Goal: Task Accomplishment & Management: Complete application form

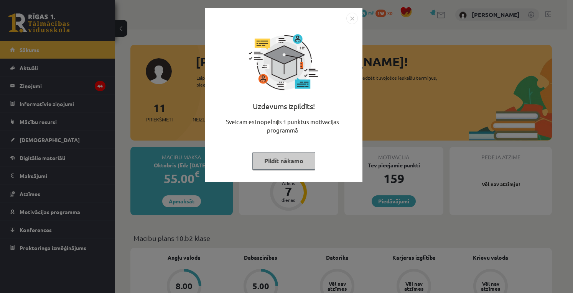
click at [287, 161] on button "Pildīt nākamo" at bounding box center [283, 161] width 63 height 18
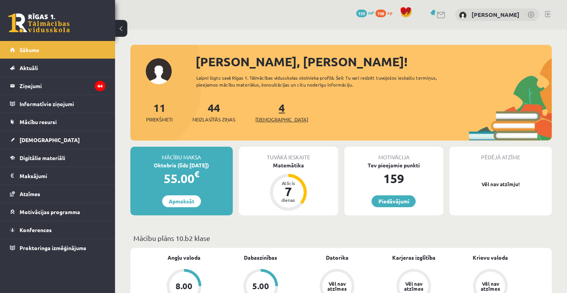
click at [270, 116] on span "[DEMOGRAPHIC_DATA]" at bounding box center [281, 120] width 53 height 8
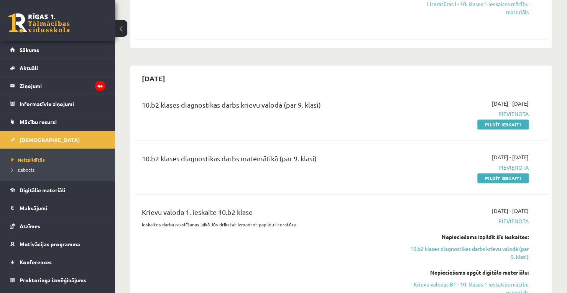
scroll to position [475, 0]
click at [490, 119] on link "Pildīt ieskaiti" at bounding box center [502, 124] width 51 height 10
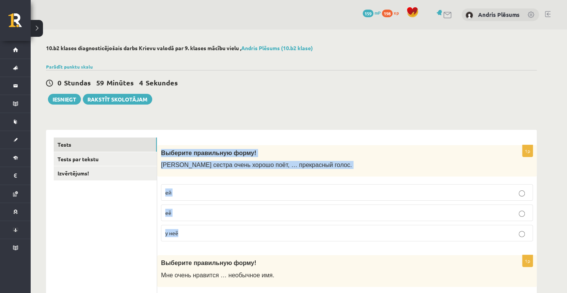
drag, startPoint x: 162, startPoint y: 154, endPoint x: 217, endPoint y: 237, distance: 98.7
click at [217, 237] on div "1p Выберите правильную форму! Моя сестра очень хорошо поёт, … прекрасный голос.…" at bounding box center [346, 196] width 379 height 103
copy div "Выберите правильную форму! Моя сестра очень хорошо поёт, … прекрасный голос. ей…"
click at [223, 225] on label "у неё" at bounding box center [347, 233] width 372 height 16
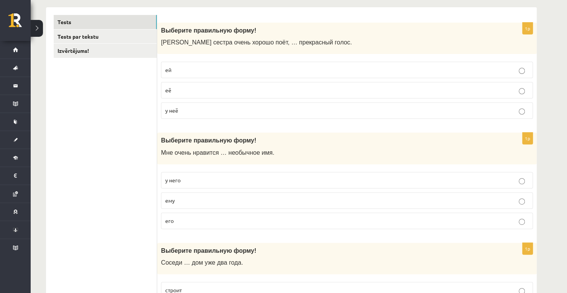
scroll to position [239, 0]
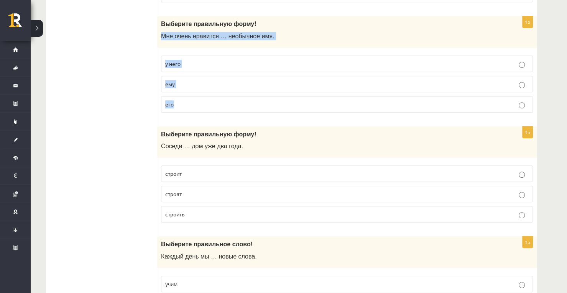
drag, startPoint x: 161, startPoint y: 36, endPoint x: 194, endPoint y: 106, distance: 77.3
click at [194, 106] on div "1p Выберите правильную форму! Мне очень нравится … необычное имя. у него ему его" at bounding box center [346, 67] width 379 height 103
copy div "Мне очень нравится … необычное имя. у него ему его"
click at [222, 103] on p "его" at bounding box center [346, 104] width 363 height 8
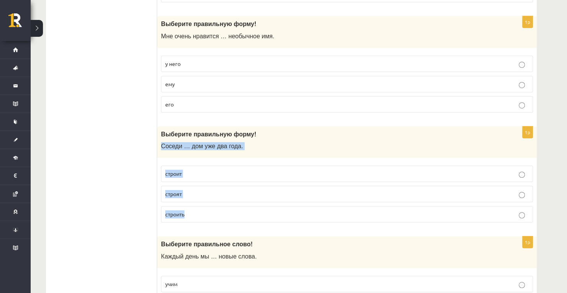
drag, startPoint x: 161, startPoint y: 143, endPoint x: 211, endPoint y: 208, distance: 82.6
click at [211, 208] on div "1p Выберите правильную форму! Соседи … дом уже два года. строит строят строить" at bounding box center [346, 177] width 379 height 103
copy div "Соседи … дом уже два года. строит строят строить"
click at [235, 192] on p "строят" at bounding box center [346, 194] width 363 height 8
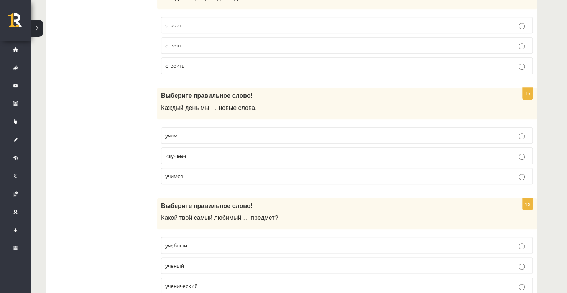
scroll to position [399, 0]
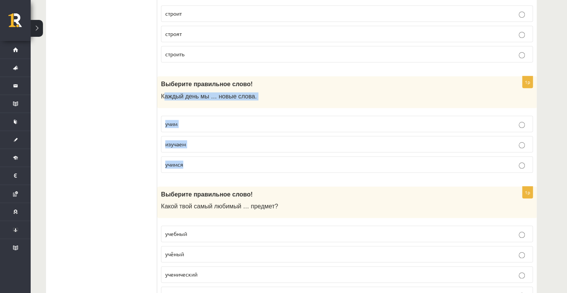
drag, startPoint x: 163, startPoint y: 95, endPoint x: 187, endPoint y: 153, distance: 62.6
click at [187, 153] on div "1p Выберите правильное слово! Каждый день мы … новые слова. учим изучаем учимся" at bounding box center [346, 127] width 379 height 103
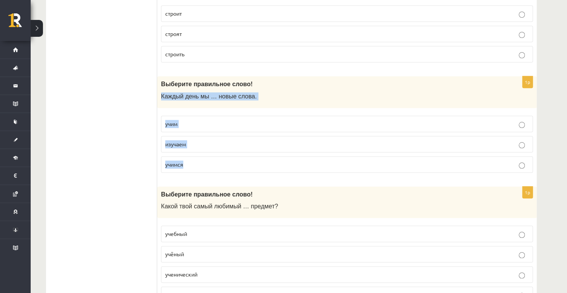
drag, startPoint x: 161, startPoint y: 94, endPoint x: 194, endPoint y: 152, distance: 66.6
click at [194, 152] on div "1p Выберите правильное слово! Каждый день мы … новые слова. учим изучаем учимся" at bounding box center [346, 127] width 379 height 103
copy div "Каждый день мы … новые слова. учим изучаем учимся"
click at [234, 140] on p "изучаем" at bounding box center [346, 144] width 363 height 8
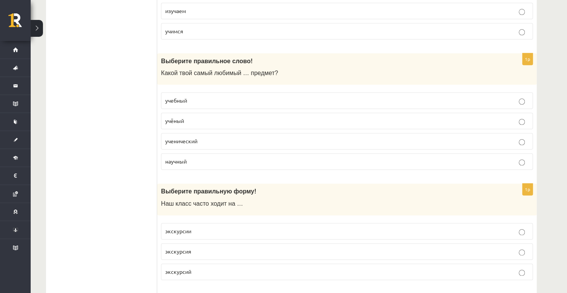
scroll to position [528, 0]
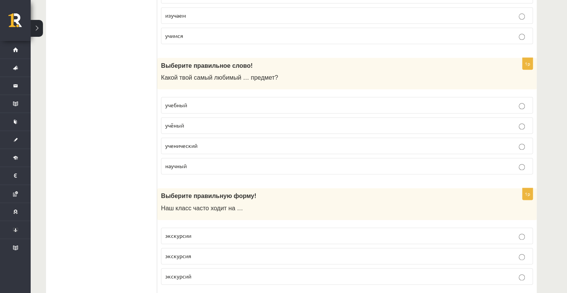
click at [188, 107] on label "учебный" at bounding box center [347, 105] width 372 height 16
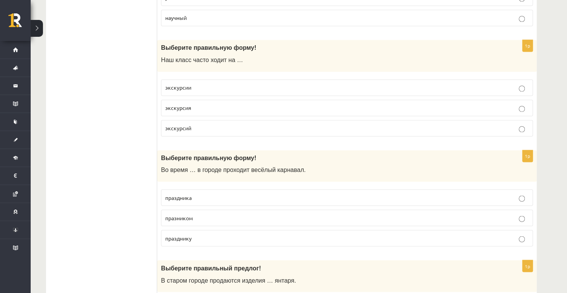
scroll to position [669, 0]
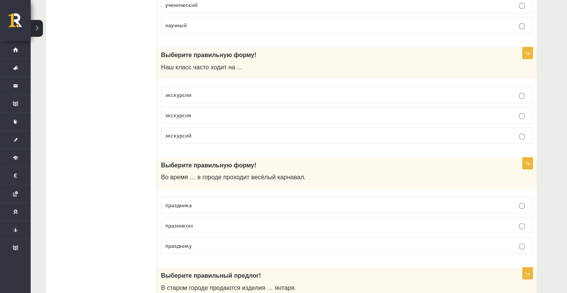
click at [182, 132] on span "экскурсий" at bounding box center [178, 135] width 26 height 7
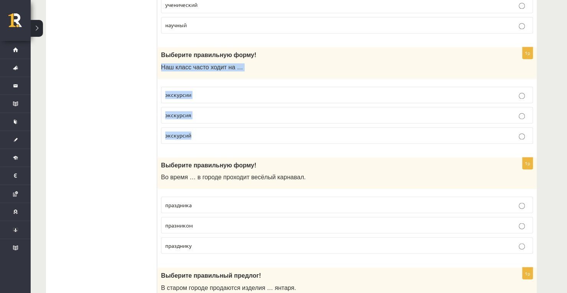
drag, startPoint x: 161, startPoint y: 63, endPoint x: 207, endPoint y: 121, distance: 73.4
click at [207, 121] on div "1p Выберите правильную форму! Наш класс часто ходит на … экскурсии экскурсия эк…" at bounding box center [346, 98] width 379 height 103
copy div "Наш класс часто ходит на … экскурсии экскурсия экскурсий"
click at [218, 87] on label "экскурсии" at bounding box center [347, 95] width 372 height 16
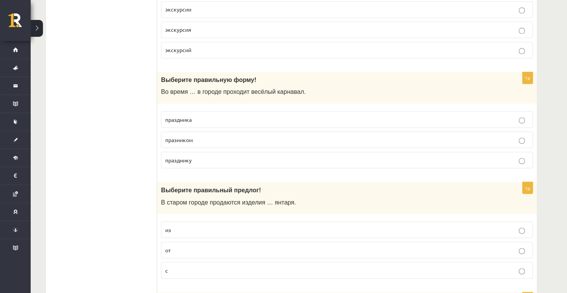
scroll to position [757, 0]
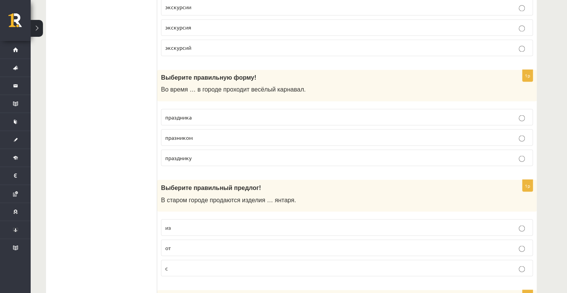
click at [199, 133] on p "празником" at bounding box center [346, 137] width 363 height 8
click at [179, 113] on span "праздника" at bounding box center [178, 116] width 26 height 7
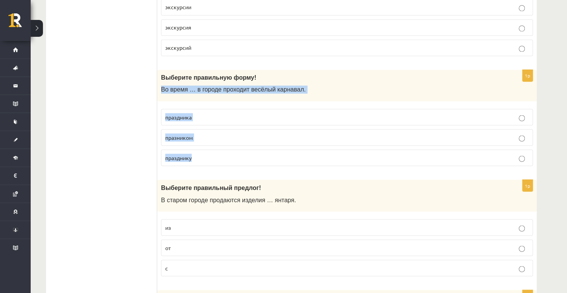
drag, startPoint x: 161, startPoint y: 83, endPoint x: 215, endPoint y: 146, distance: 82.7
click at [215, 146] on div "1p Выберите правильную форму! Во время … в городе проходит весёлый карнавал. пр…" at bounding box center [346, 121] width 379 height 103
copy div "Во время … в городе проходит весёлый карнавал. праздника празником празднику"
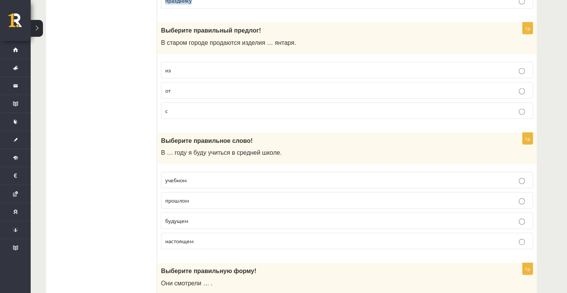
scroll to position [915, 0]
drag, startPoint x: 570, startPoint y: 103, endPoint x: 541, endPoint y: 82, distance: 36.4
click at [235, 86] on p "от" at bounding box center [346, 90] width 363 height 8
drag, startPoint x: 162, startPoint y: 35, endPoint x: 203, endPoint y: 105, distance: 81.3
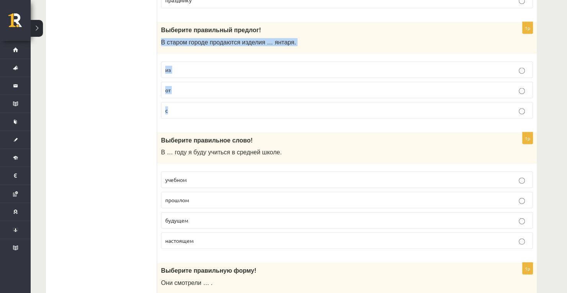
click at [203, 105] on div "1p Выберите правильный предлог! В старом городе продаются изделия … янтаря. из …" at bounding box center [346, 73] width 379 height 103
drag, startPoint x: 162, startPoint y: 36, endPoint x: 200, endPoint y: 92, distance: 68.0
click at [200, 92] on div "1p Выберите правильный предлог! В старом городе продаются изделия … янтаря. из …" at bounding box center [346, 73] width 379 height 103
copy div "В старом городе продаются изделия … янтаря. из от с"
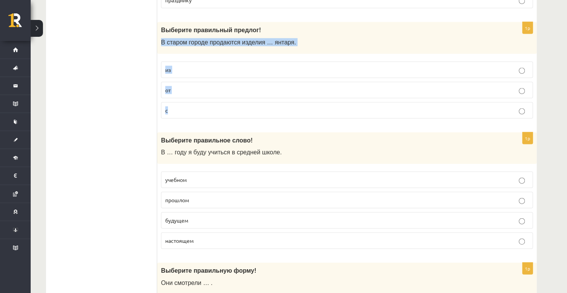
click at [193, 66] on p "из" at bounding box center [346, 70] width 363 height 8
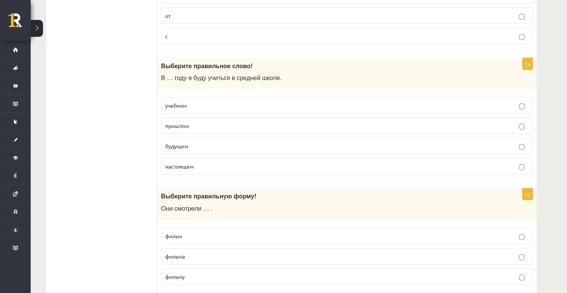
scroll to position [1024, 0]
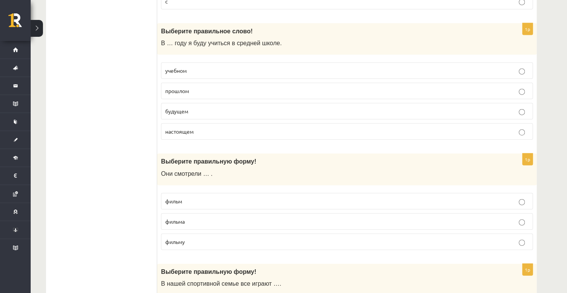
click at [187, 67] on p "учебном" at bounding box center [346, 71] width 363 height 8
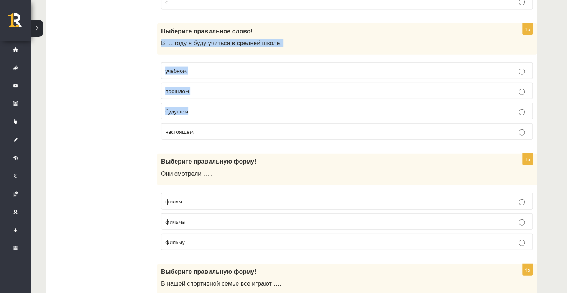
drag, startPoint x: 162, startPoint y: 36, endPoint x: 221, endPoint y: 102, distance: 88.2
click at [221, 102] on div "1p Выберите правильное слово! В … году я буду учиться в средней школе. учебном …" at bounding box center [346, 84] width 379 height 123
copy div "В … году я буду учиться в средней школе. учебном прошлом будущем"
click at [237, 107] on p "будущем" at bounding box center [346, 111] width 363 height 8
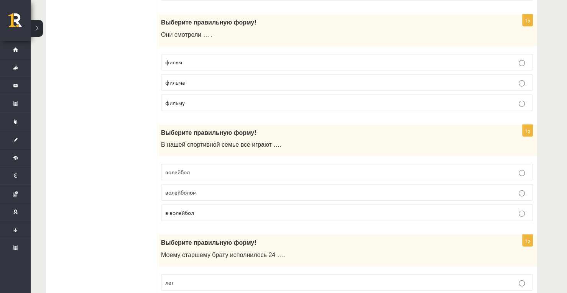
scroll to position [1130, 0]
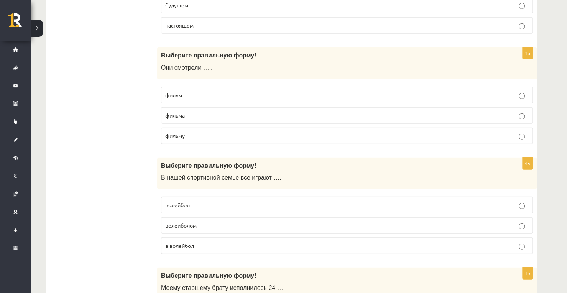
click at [173, 92] on span "фильм" at bounding box center [173, 95] width 17 height 7
drag, startPoint x: 570, startPoint y: 132, endPoint x: 555, endPoint y: 168, distance: 38.9
click at [555, 168] on div "**********" at bounding box center [299, 173] width 536 height 2547
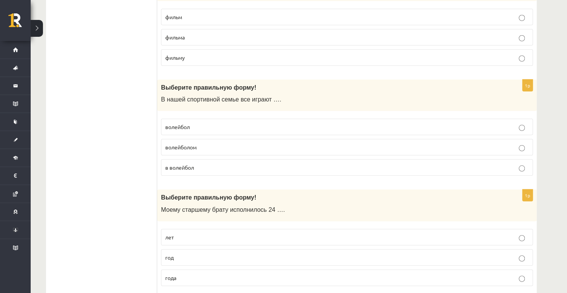
scroll to position [1208, 0]
click at [185, 123] on span "волейбол" at bounding box center [177, 126] width 25 height 7
drag, startPoint x: 571, startPoint y: 145, endPoint x: 558, endPoint y: 177, distance: 34.0
click at [558, 177] on div "**********" at bounding box center [299, 94] width 536 height 2547
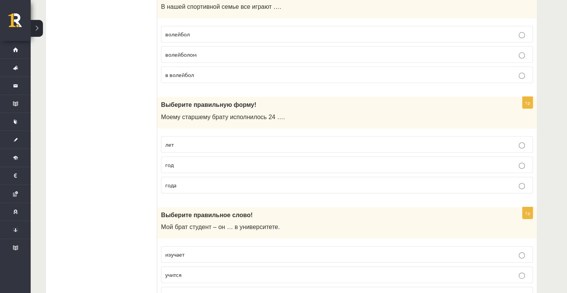
scroll to position [1302, 0]
click at [192, 160] on p "год" at bounding box center [346, 164] width 363 height 8
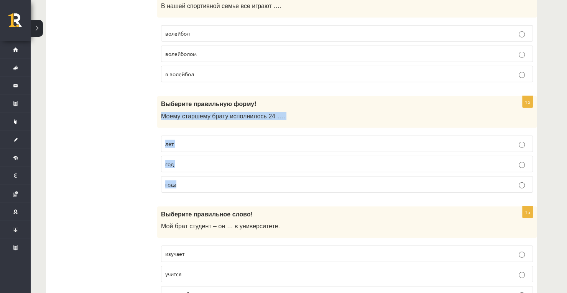
drag, startPoint x: 161, startPoint y: 105, endPoint x: 275, endPoint y: 175, distance: 133.7
click at [275, 175] on div "1p Выберите правильную форму! Моему старшему брату исполнилось 24 …. лет год го…" at bounding box center [346, 147] width 379 height 103
copy div "Моему старшему брату исполнилось 24 …. лет год года"
click at [261, 181] on p "года" at bounding box center [346, 185] width 363 height 8
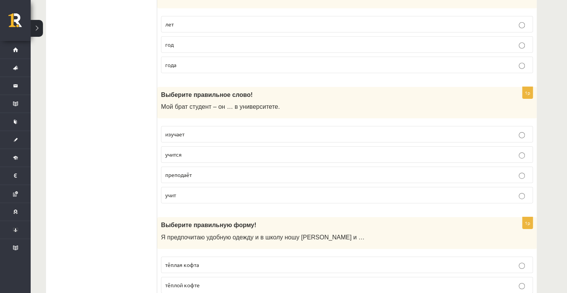
scroll to position [1424, 0]
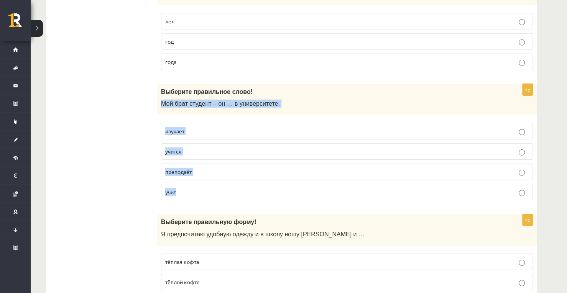
drag, startPoint x: 161, startPoint y: 92, endPoint x: 228, endPoint y: 172, distance: 104.8
click at [228, 172] on div "1p Выберите правильное слово! Мой брат студент – он … в университете. изучает у…" at bounding box center [346, 145] width 379 height 123
copy div "Мой брат студент – он … в университете. изучает учится преподаёт учит"
click at [271, 148] on p "учится" at bounding box center [346, 152] width 363 height 8
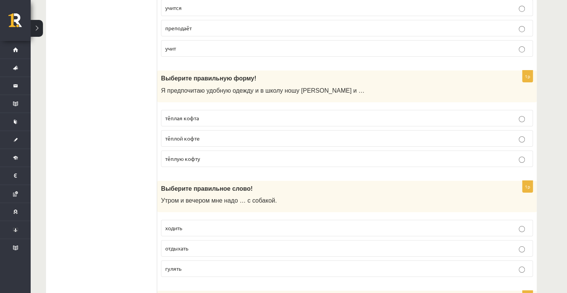
scroll to position [1573, 0]
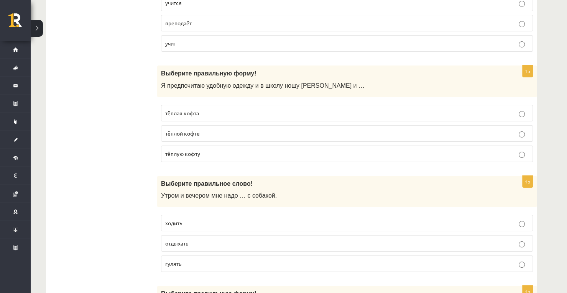
click at [194, 82] on span "Я предпочитаю удобную одежду и в школу ношу джинсы и …" at bounding box center [263, 85] width 204 height 7
click at [198, 130] on span "тёплой кофте" at bounding box center [182, 133] width 34 height 7
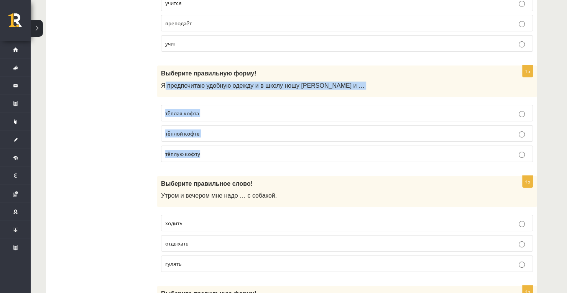
drag, startPoint x: 164, startPoint y: 76, endPoint x: 254, endPoint y: 131, distance: 105.6
click at [254, 131] on div "1p Выберите правильную форму! Я предпочитаю удобную одежду и в школу ношу джинс…" at bounding box center [346, 117] width 379 height 103
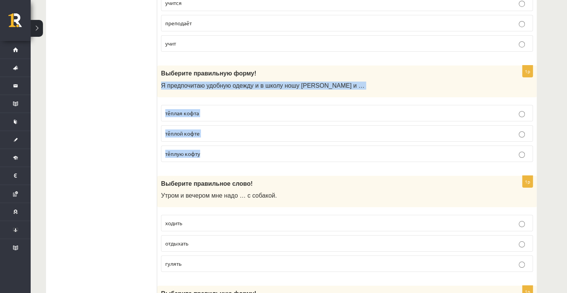
drag, startPoint x: 161, startPoint y: 72, endPoint x: 219, endPoint y: 135, distance: 85.5
click at [219, 135] on div "1p Выберите правильную форму! Я предпочитаю удобную одежду и в школу ношу джинс…" at bounding box center [346, 117] width 379 height 103
click at [255, 150] on p "тёплую кофту" at bounding box center [346, 154] width 363 height 8
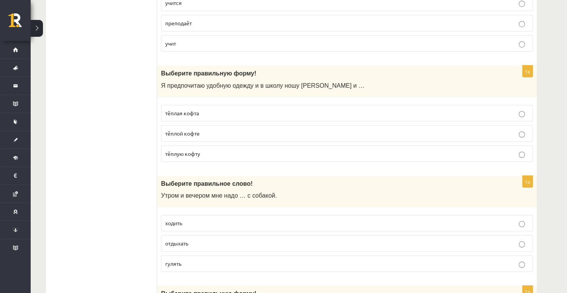
drag, startPoint x: 569, startPoint y: 187, endPoint x: 555, endPoint y: 230, distance: 45.2
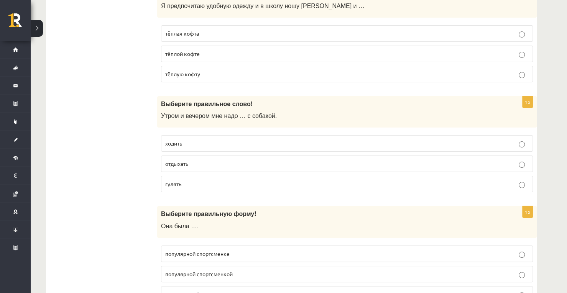
scroll to position [1654, 0]
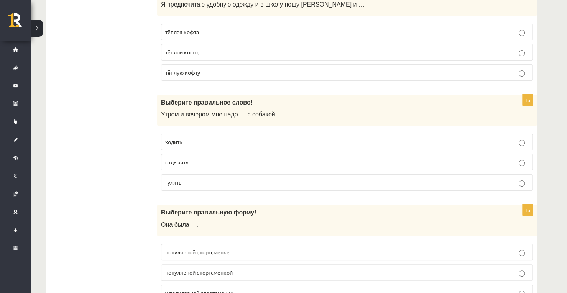
click at [179, 176] on label "гулять" at bounding box center [347, 182] width 372 height 16
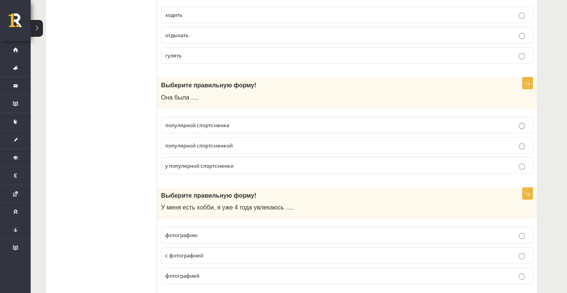
scroll to position [1765, 0]
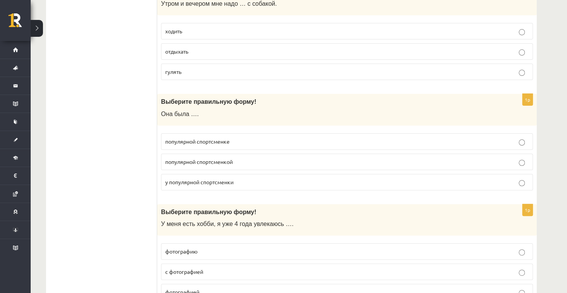
click at [182, 158] on span "популярной спортсменкой" at bounding box center [198, 161] width 67 height 7
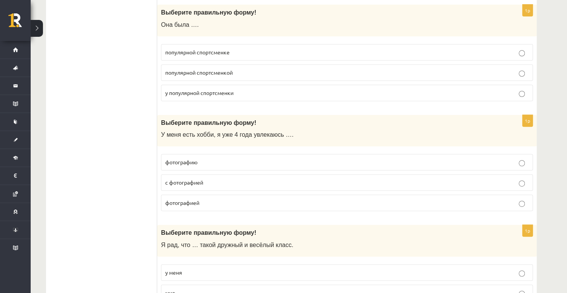
scroll to position [1856, 0]
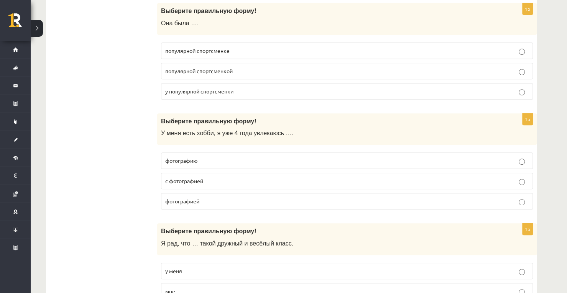
click at [225, 157] on p "фотографию" at bounding box center [346, 161] width 363 height 8
click at [183, 177] on span "с фотографией" at bounding box center [184, 180] width 38 height 7
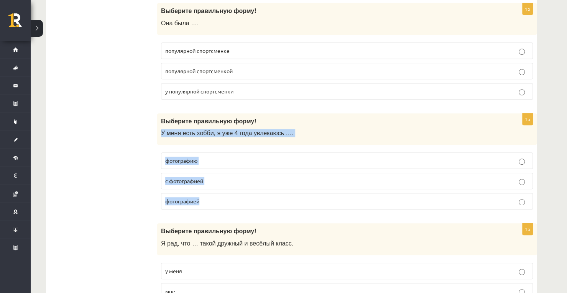
drag, startPoint x: 160, startPoint y: 118, endPoint x: 215, endPoint y: 180, distance: 82.3
click at [215, 180] on div "1p Выберите правильную форму! У меня есть хобби, я уже 4 года увлекаюсь …. фото…" at bounding box center [346, 164] width 379 height 103
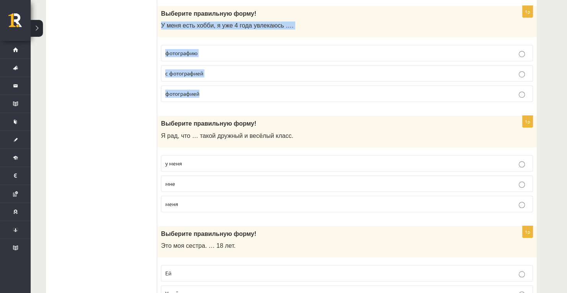
scroll to position [1982, 0]
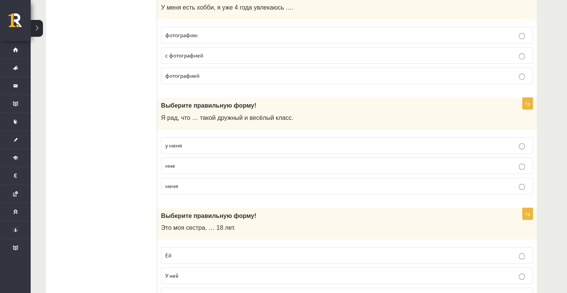
click at [193, 178] on label "меня" at bounding box center [347, 186] width 372 height 16
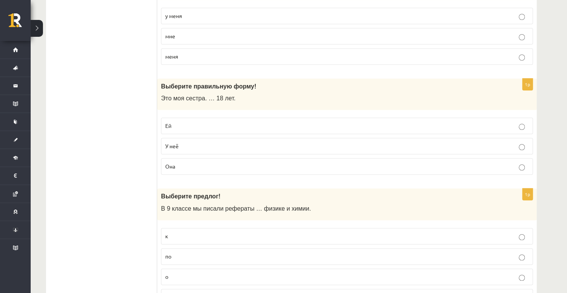
scroll to position [2113, 0]
click at [173, 120] on p "Ей" at bounding box center [346, 124] width 363 height 8
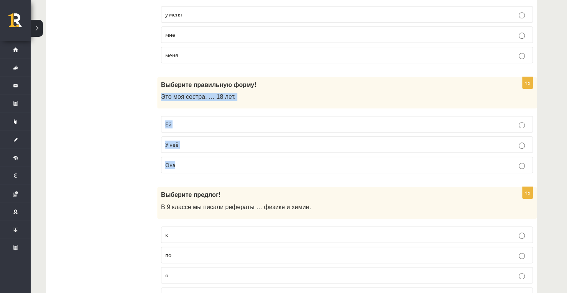
drag, startPoint x: 161, startPoint y: 81, endPoint x: 230, endPoint y: 142, distance: 91.8
click at [230, 142] on div "1p Выберите правильную форму! Это моя сестра. … 18 лет. Ей У неё Она" at bounding box center [346, 128] width 379 height 103
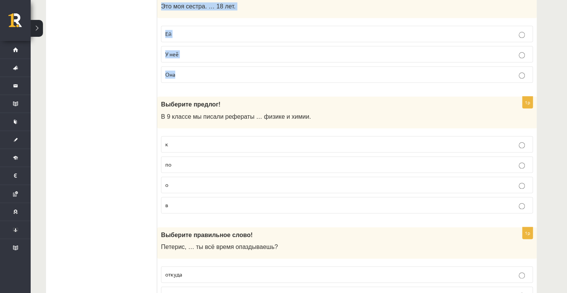
scroll to position [2204, 0]
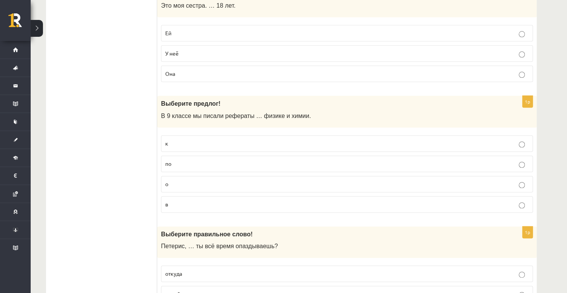
click at [199, 155] on fieldset "к по о в" at bounding box center [347, 173] width 372 height 84
click at [200, 160] on p "по" at bounding box center [346, 164] width 363 height 8
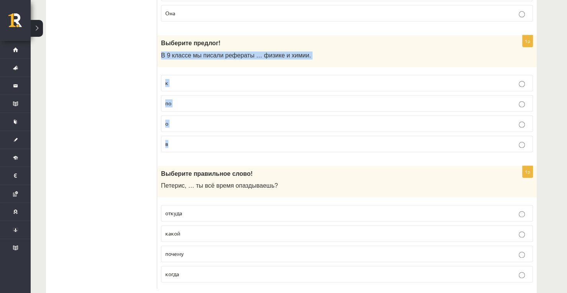
drag, startPoint x: 161, startPoint y: 38, endPoint x: 269, endPoint y: 125, distance: 138.9
click at [269, 125] on div "1p Выберите предлог! В 9 классе мы писали рефераты … физике и химии. к по о в" at bounding box center [346, 96] width 379 height 123
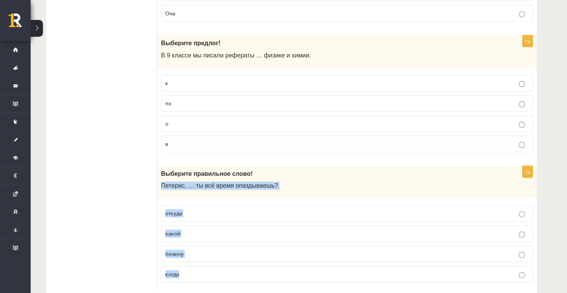
drag, startPoint x: 163, startPoint y: 167, endPoint x: 224, endPoint y: 256, distance: 108.3
click at [224, 256] on div "1p Выберите правильное слово! Петерис, … ты всё время опаздываешь? откуда какой…" at bounding box center [346, 227] width 379 height 123
click at [221, 250] on p "почему" at bounding box center [346, 254] width 363 height 8
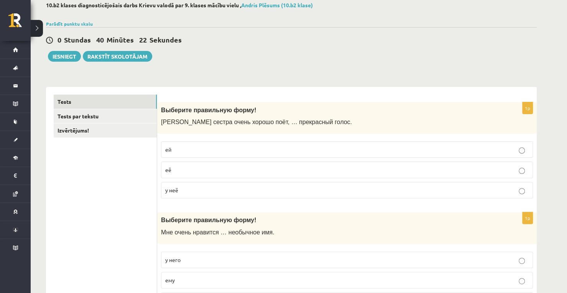
scroll to position [43, 0]
click at [107, 118] on link "Tests par tekstu" at bounding box center [105, 117] width 103 height 14
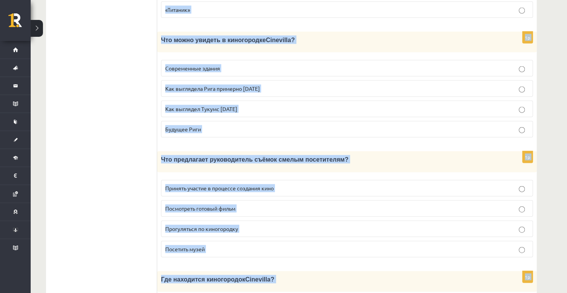
scroll to position [1035, 0]
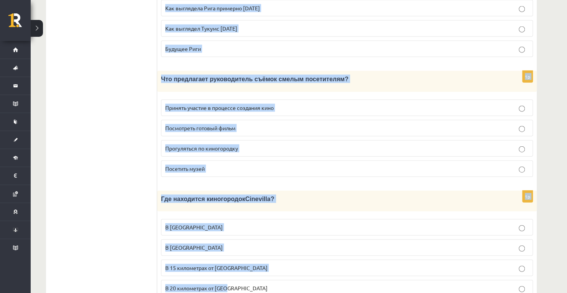
drag, startPoint x: 319, startPoint y: 46, endPoint x: 437, endPoint y: 311, distance: 290.0
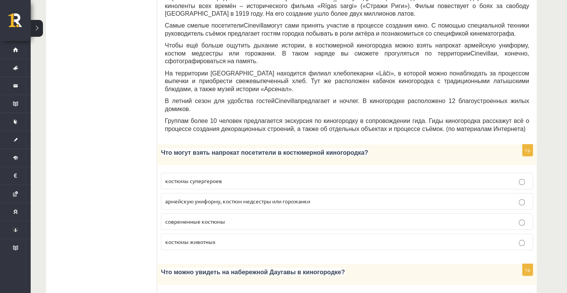
scroll to position [249, 0]
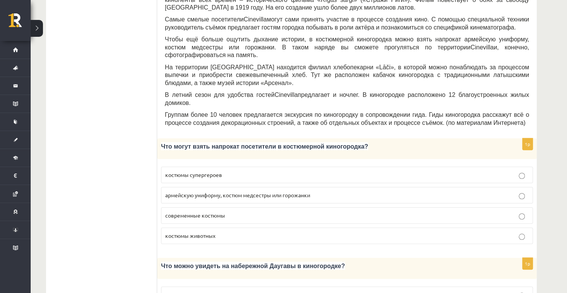
click at [492, 171] on p "костюмы супергероев" at bounding box center [346, 175] width 363 height 8
click at [193, 192] on span "армейскую униформу, костюм медсестры или горожанки" at bounding box center [237, 195] width 145 height 7
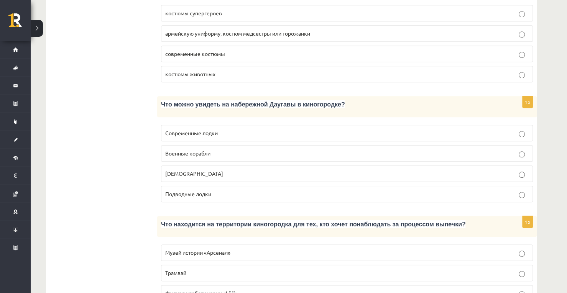
scroll to position [412, 0]
click at [261, 169] on p "Кораблики" at bounding box center [346, 173] width 363 height 8
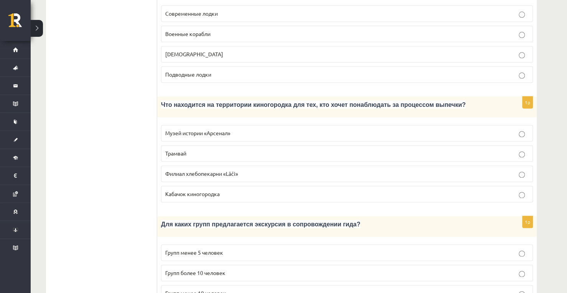
scroll to position [531, 0]
click at [257, 170] on p "Филиал хлебопекарни «Lāči»" at bounding box center [346, 174] width 363 height 8
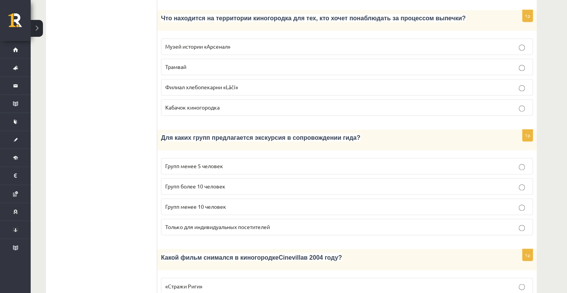
scroll to position [618, 0]
click at [239, 182] on p "Групп более 10 человек" at bounding box center [346, 186] width 363 height 8
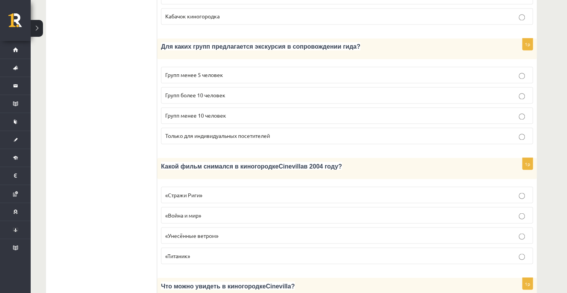
scroll to position [710, 0]
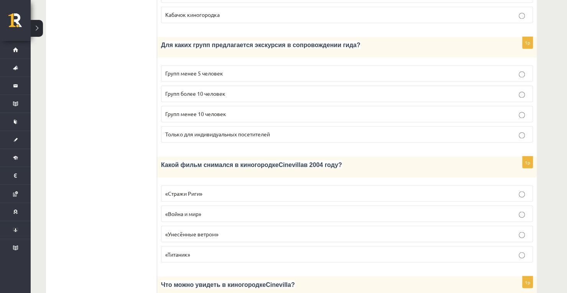
click at [223, 185] on label "«Стражи Риги»" at bounding box center [347, 193] width 372 height 16
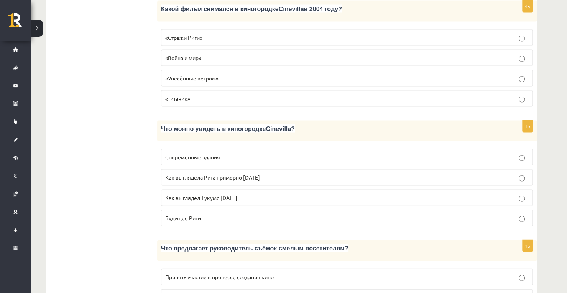
scroll to position [866, 0]
click at [260, 174] on span "Как выглядела Рига примерно 100 лет назад" at bounding box center [212, 177] width 95 height 7
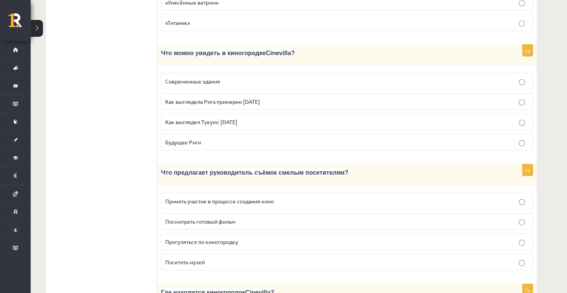
scroll to position [941, 0]
click at [317, 197] on p "Принять участие в процессе создания кино" at bounding box center [346, 201] width 363 height 8
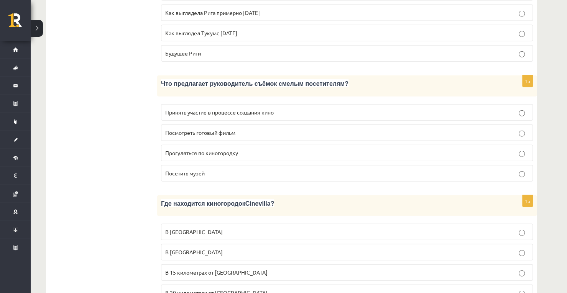
scroll to position [1035, 0]
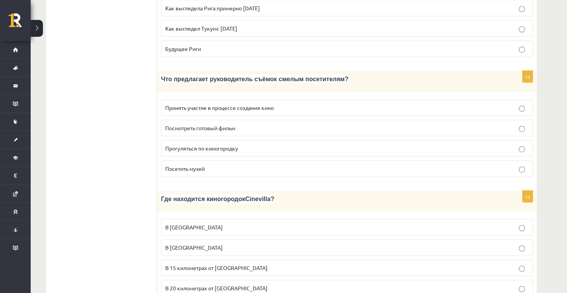
click at [268, 264] on p "В 15 километрах от Тукумса" at bounding box center [346, 268] width 363 height 8
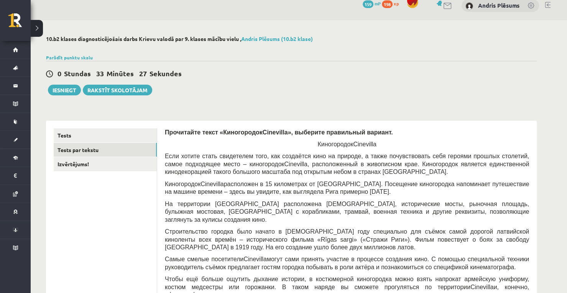
scroll to position [0, 0]
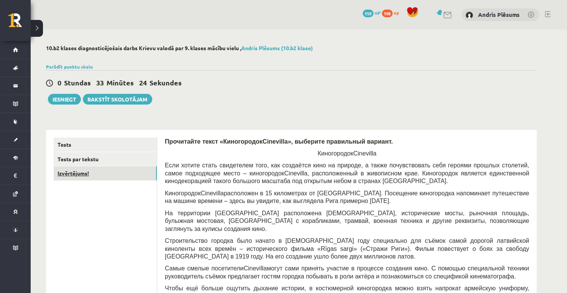
click at [120, 174] on link "Izvērtējums!" at bounding box center [105, 173] width 103 height 14
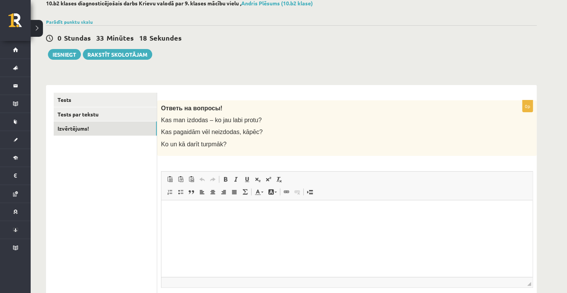
scroll to position [43, 0]
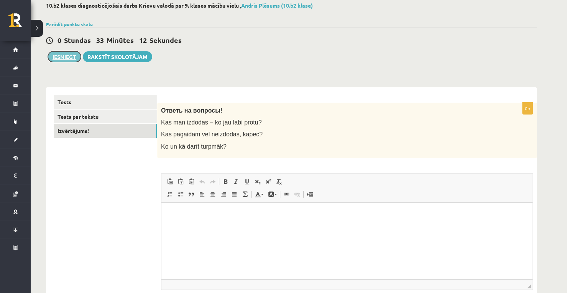
click at [60, 54] on button "Iesniegt" at bounding box center [64, 56] width 33 height 11
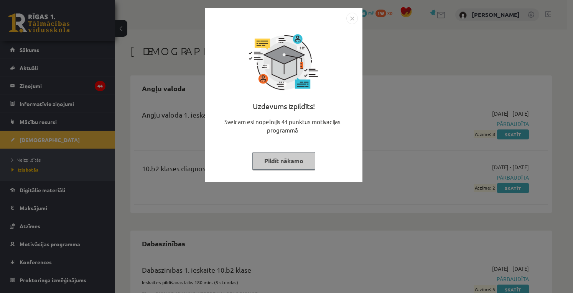
click at [303, 157] on button "Pildīt nākamo" at bounding box center [283, 161] width 63 height 18
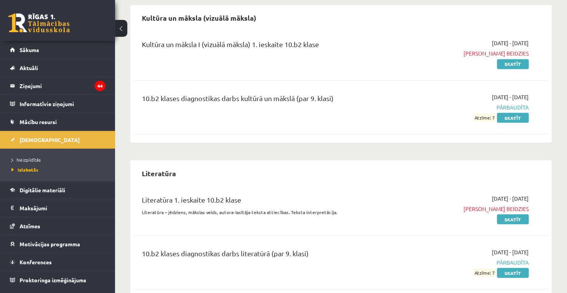
scroll to position [776, 0]
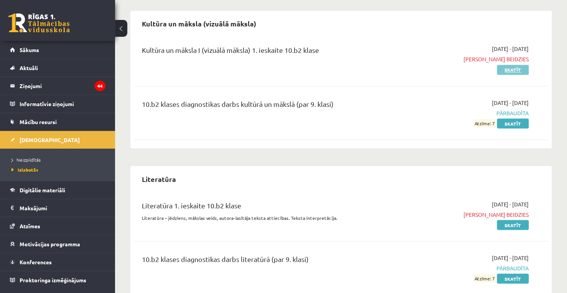
click at [508, 65] on link "Skatīt" at bounding box center [513, 70] width 32 height 10
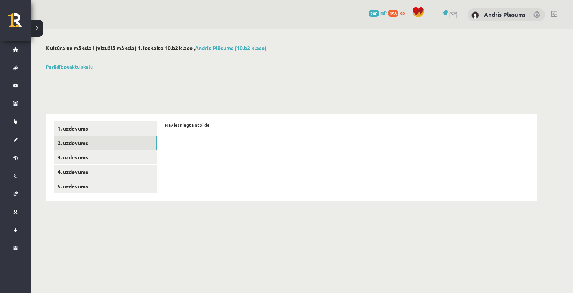
click at [124, 137] on link "2. uzdevums" at bounding box center [105, 143] width 103 height 14
click at [128, 151] on link "3. uzdevums" at bounding box center [105, 157] width 103 height 14
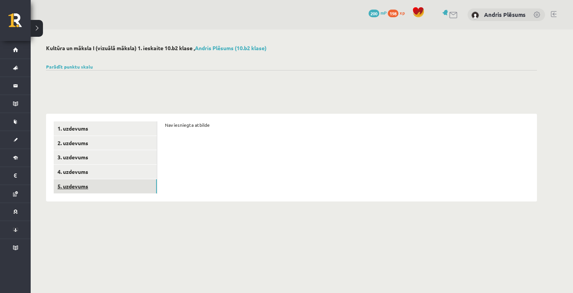
click at [102, 187] on link "5. uzdevums" at bounding box center [105, 186] width 103 height 14
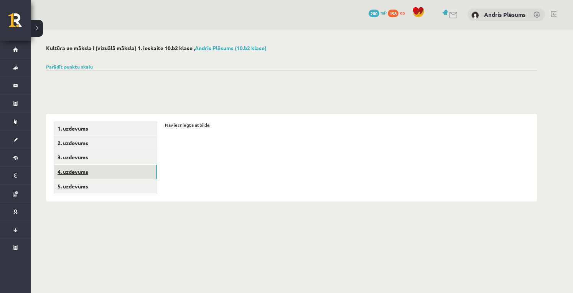
click at [106, 172] on link "4. uzdevums" at bounding box center [105, 172] width 103 height 14
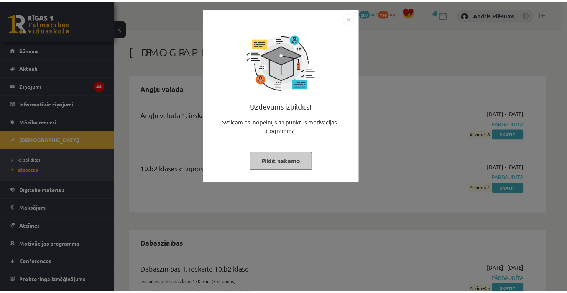
scroll to position [771, 0]
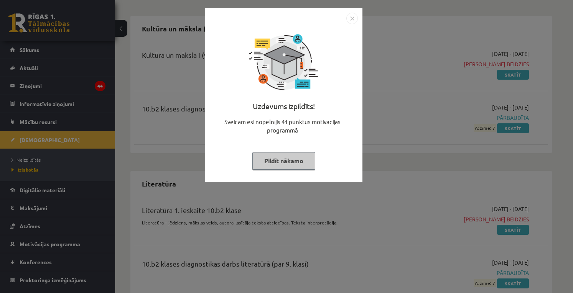
click at [271, 152] on button "Pildīt nākamo" at bounding box center [283, 161] width 63 height 18
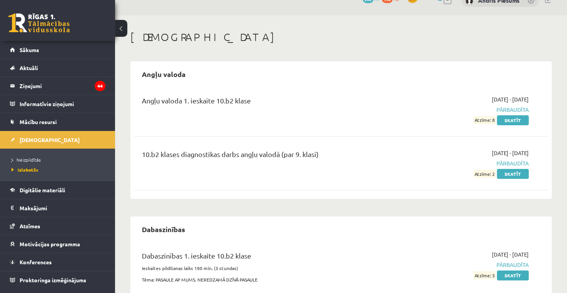
scroll to position [0, 0]
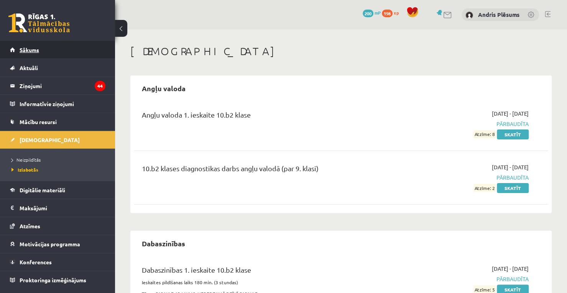
click at [62, 49] on link "Sākums" at bounding box center [57, 50] width 95 height 18
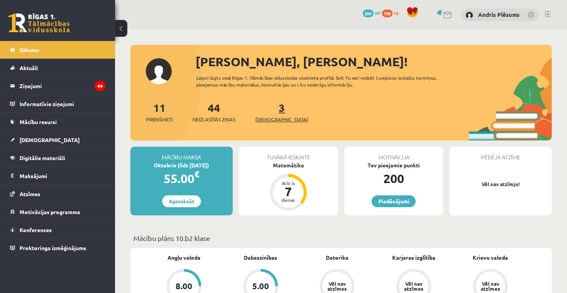
click at [261, 115] on div "3 Ieskaites" at bounding box center [281, 112] width 53 height 24
click at [270, 112] on link "3 Ieskaites" at bounding box center [281, 112] width 53 height 23
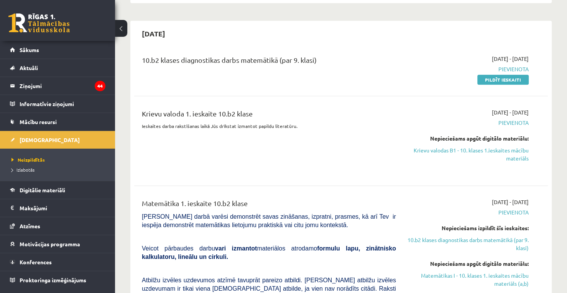
scroll to position [523, 0]
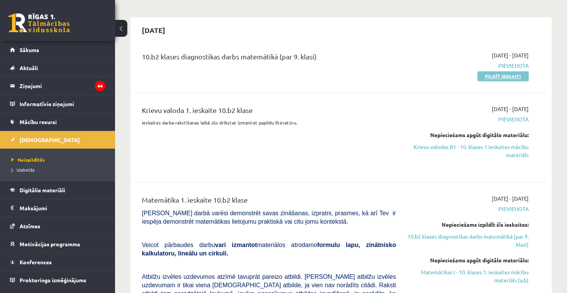
click at [494, 71] on link "Pildīt ieskaiti" at bounding box center [502, 76] width 51 height 10
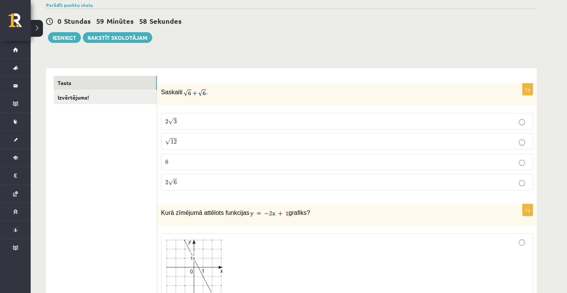
scroll to position [62, 0]
drag, startPoint x: 162, startPoint y: 92, endPoint x: 217, endPoint y: 83, distance: 55.5
click at [217, 83] on div "Saskaiti ." at bounding box center [346, 94] width 379 height 22
click at [189, 143] on p "√ 12 12" at bounding box center [346, 141] width 363 height 8
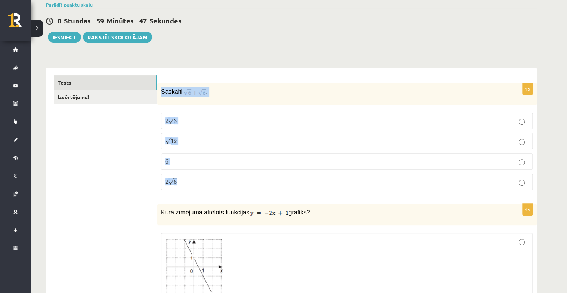
drag, startPoint x: 162, startPoint y: 91, endPoint x: 226, endPoint y: 184, distance: 112.9
click at [226, 184] on div "1p Saskaiti . 2 √ 3 2 3 √ 12 12 6 6 2 √ 6 2 6" at bounding box center [346, 139] width 379 height 113
copy div "Saskaiti . 2 √ 3 2 3 √ 12 12 6 6 2 √ 6"
drag, startPoint x: 162, startPoint y: 90, endPoint x: 208, endPoint y: 90, distance: 46.0
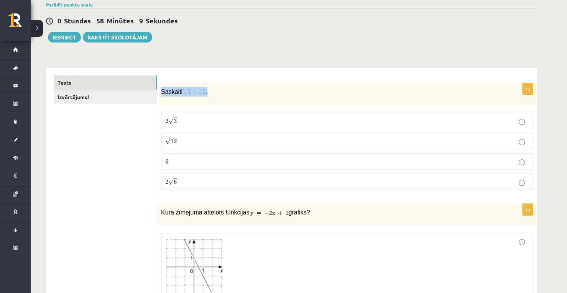
click at [208, 90] on p "Saskaiti ." at bounding box center [327, 92] width 333 height 10
drag, startPoint x: 173, startPoint y: 109, endPoint x: 161, endPoint y: 71, distance: 40.2
drag, startPoint x: 162, startPoint y: 93, endPoint x: 210, endPoint y: 175, distance: 95.5
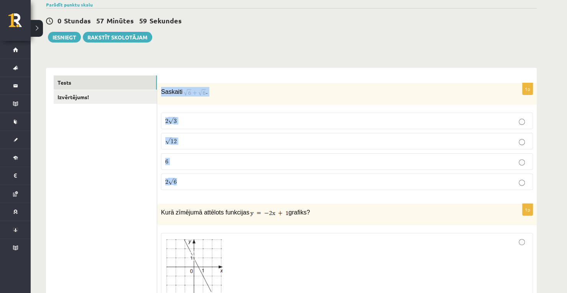
click at [210, 175] on div "1p Saskaiti . 2 √ 3 2 3 √ 12 12 6 6 2 √ 6 2 6" at bounding box center [346, 139] width 379 height 113
copy div "Saskaiti . 2 √ 3 2 3 √ 12 12 6 6 2 √ 6"
click at [274, 121] on p "2 √ 3 2 3" at bounding box center [346, 121] width 363 height 8
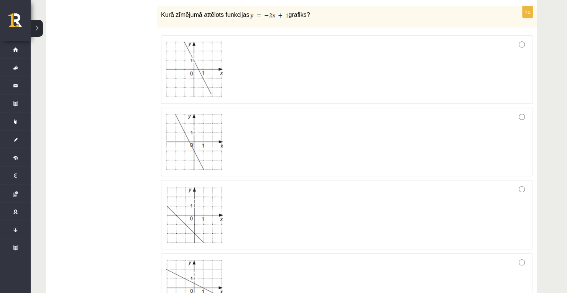
scroll to position [253, 0]
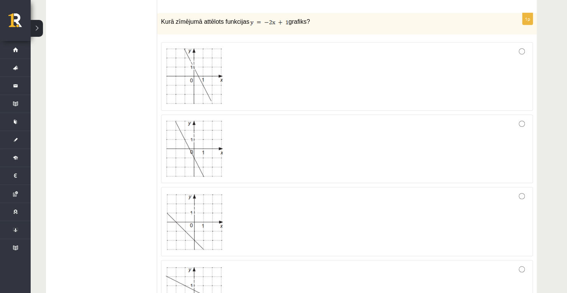
click at [197, 71] on img at bounding box center [193, 76] width 57 height 56
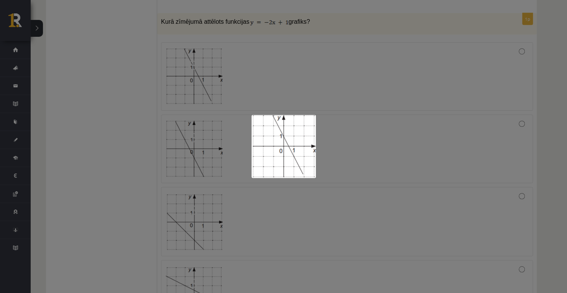
click at [227, 75] on div at bounding box center [283, 146] width 567 height 293
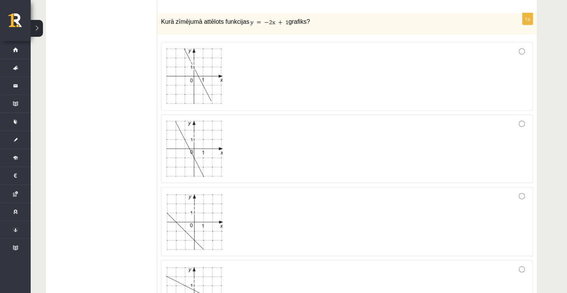
click at [281, 95] on div at bounding box center [346, 76] width 363 height 60
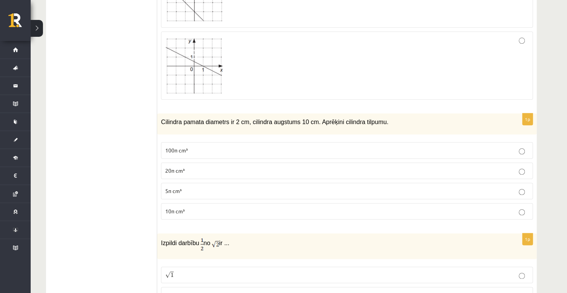
scroll to position [482, 0]
click at [202, 167] on p "20π cm³" at bounding box center [346, 170] width 363 height 8
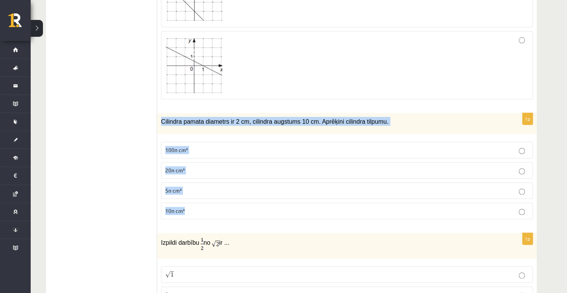
drag, startPoint x: 162, startPoint y: 118, endPoint x: 224, endPoint y: 200, distance: 102.8
click at [224, 200] on div "1p Cilindra pamata diametrs ir 2 cm, cilindra augstums 10 cm. Aprēķini cilindra…" at bounding box center [346, 169] width 379 height 112
copy div "Cilindra pamata diametrs ir 2 cm, cilindra augstums 10 cm. Aprēķini cilindra ti…"
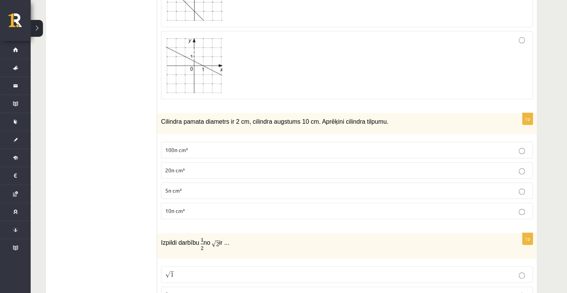
click at [244, 207] on p "10π cm³" at bounding box center [346, 211] width 363 height 8
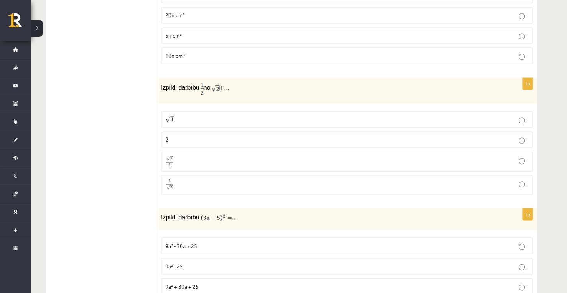
scroll to position [638, 0]
click at [174, 135] on p "2 2" at bounding box center [346, 139] width 363 height 8
drag, startPoint x: 161, startPoint y: 83, endPoint x: 235, endPoint y: 181, distance: 122.4
click at [235, 181] on div "1p Izpildi darbību no ir ... √ 1 1 2 2 √ 2 2 2 2 2 √ 2 2 2" at bounding box center [346, 138] width 379 height 123
copy div "Izpildi darbību no ir ... √ 1 1 2 2 √ 2 2 2 2 2 √ 2"
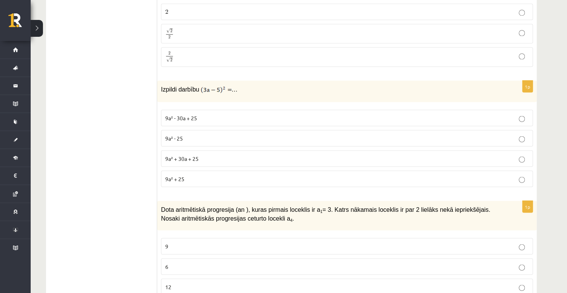
scroll to position [767, 0]
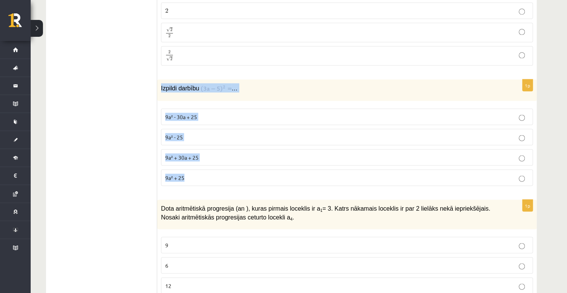
drag, startPoint x: 162, startPoint y: 82, endPoint x: 226, endPoint y: 167, distance: 106.5
click at [226, 167] on div "1p Izpildi darbību … 9a² - 30a + 25 9a² - 25 9a² + 30a + 25 9a² + 25" at bounding box center [346, 135] width 379 height 113
copy div "Izpildi darbību … 9a² - 30a + 25 9a² - 25 9a² + 30a + 25 9a² + 25"
click at [271, 113] on p "9a² - 30a + 25" at bounding box center [346, 117] width 363 height 8
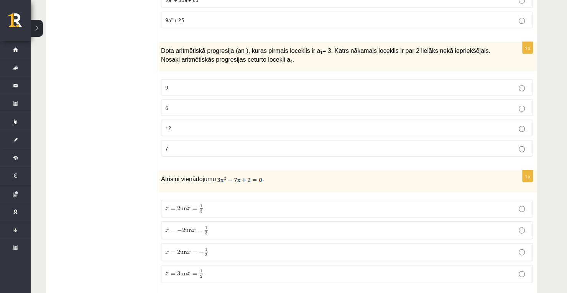
scroll to position [924, 0]
click at [180, 84] on p "9" at bounding box center [346, 88] width 363 height 8
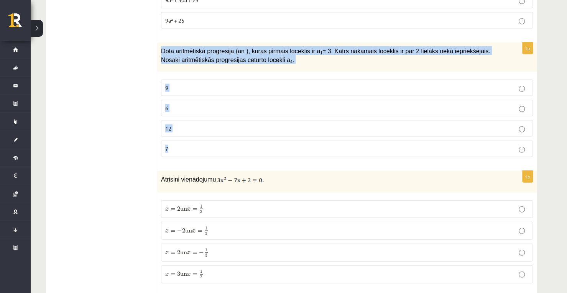
drag, startPoint x: 162, startPoint y: 44, endPoint x: 185, endPoint y: 135, distance: 93.1
click at [185, 135] on div "1p Dota aritmētiskā progresija (an ), kuras pirmais loceklis ir a 1 = 3. Katrs …" at bounding box center [346, 103] width 379 height 121
copy div "Dota aritmētiskā progresija (an ), kuras pirmais loceklis ir a 1 = 3. Katrs nāk…"
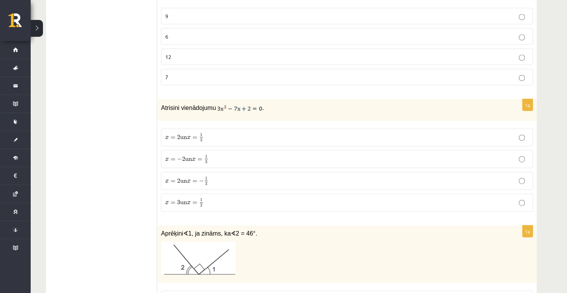
scroll to position [997, 0]
click at [158, 103] on div "Atrisini vienādojumu ." at bounding box center [346, 108] width 379 height 21
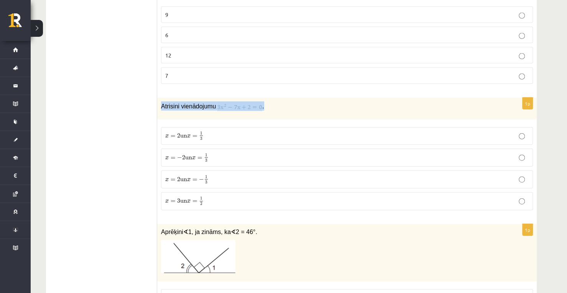
drag, startPoint x: 162, startPoint y: 99, endPoint x: 273, endPoint y: 95, distance: 111.6
click at [273, 102] on p "Atrisini vienādojumu ." at bounding box center [327, 106] width 333 height 9
drag, startPoint x: 145, startPoint y: 118, endPoint x: 140, endPoint y: 103, distance: 16.0
drag, startPoint x: 140, startPoint y: 103, endPoint x: 113, endPoint y: 127, distance: 36.4
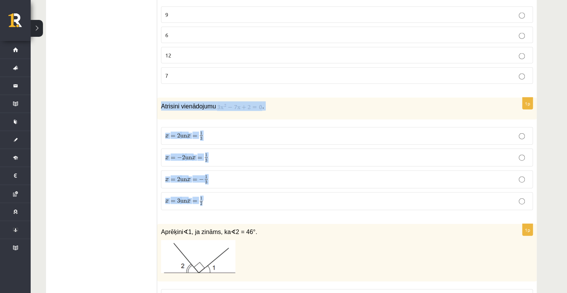
drag, startPoint x: 161, startPoint y: 100, endPoint x: 214, endPoint y: 191, distance: 105.3
click at [214, 191] on div "1p Atrisini vienādojumu . x = 2 un x = 1 3 x = 2 un x = 1 3 x = − 2 un x = 1 3 …" at bounding box center [346, 157] width 379 height 118
copy div "Atrisini vienādojumu . x = 2 un x = 1 3 x = 2 un x = 1 3 x = − 2 un x = 1 3 x =…"
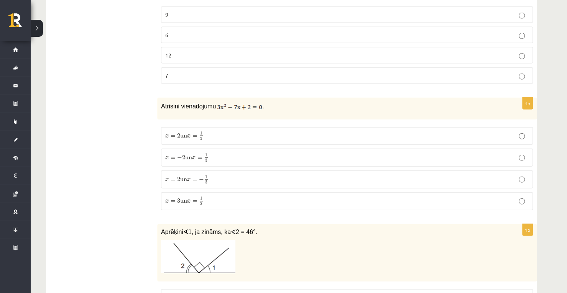
click at [202, 171] on label "x = 2 un x = − 1 3 x = 2 un x = − 1 3" at bounding box center [347, 180] width 372 height 18
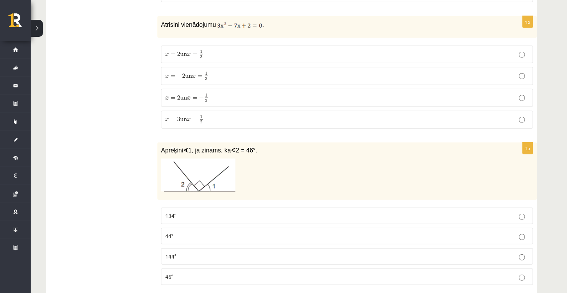
scroll to position [1103, 0]
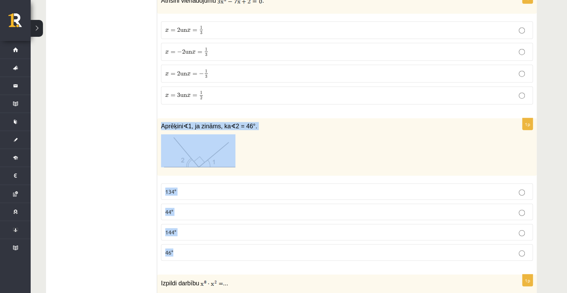
drag, startPoint x: 161, startPoint y: 117, endPoint x: 258, endPoint y: 243, distance: 158.7
click at [258, 243] on div "1p Aprēķini ∢ 1, ja zināms, ka ∢ 2 = 46°. 134° 44° 144° 46°" at bounding box center [346, 192] width 379 height 149
copy div "Aprēķini ∢ 1, ja zināms, ka ∢ 2 = 46°. 134° 44° 144° 46°"
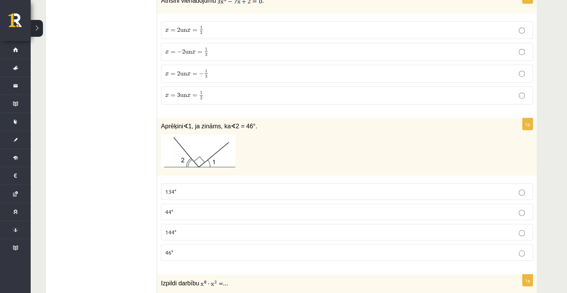
click at [211, 188] on p "134°" at bounding box center [346, 192] width 363 height 8
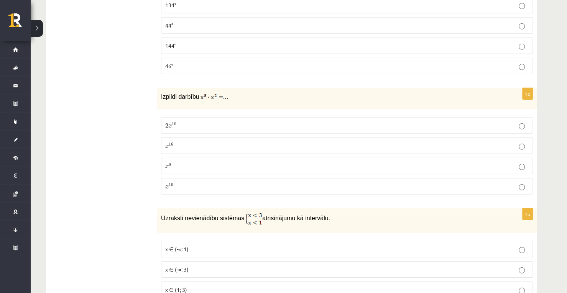
scroll to position [1290, 0]
drag, startPoint x: 159, startPoint y: 85, endPoint x: 210, endPoint y: 181, distance: 109.2
click at [210, 181] on div "1p Izpildi darbību ... 2 x 10 2 x 10 x 16 x 16 x 6 x 6 x 10 x 10" at bounding box center [346, 144] width 379 height 113
copy div "Izpildi darbību ... 2 x 10 2 x 10 x 16 x 16 x 6 x 6 x 10"
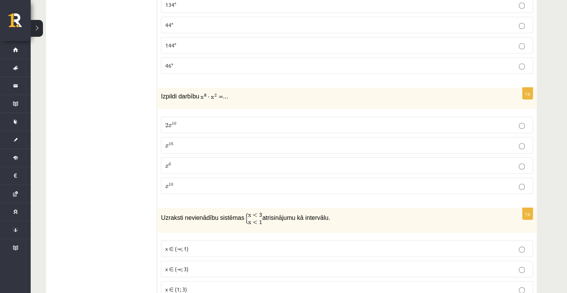
click at [302, 261] on label "x ∈ (-∞; 3)" at bounding box center [347, 269] width 372 height 16
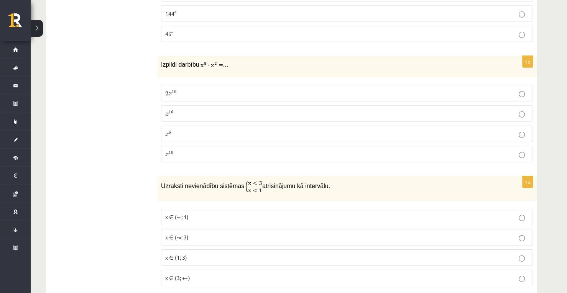
scroll to position [1322, 0]
click at [264, 150] on p "x 10 x 10" at bounding box center [346, 154] width 363 height 8
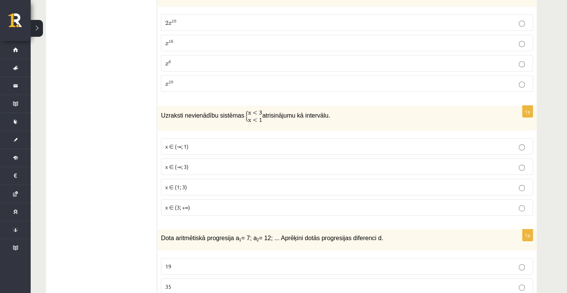
scroll to position [1398, 0]
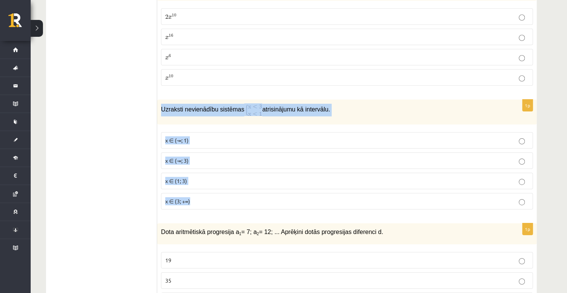
drag, startPoint x: 161, startPoint y: 97, endPoint x: 204, endPoint y: 181, distance: 94.1
click at [204, 181] on div "1p Uzraksti nevienādību sistēmas atrisinājumu kā intervālu. x ∈ (-∞; 1) x ∈ (-∞…" at bounding box center [346, 158] width 379 height 116
copy div "Uzraksti nevienādību sistēmas atrisinājumu kā intervālu. x ∈ (-∞; 1) x ∈ (-∞; 3…"
click at [257, 177] on p "x ∈ (1; 3)" at bounding box center [346, 181] width 363 height 8
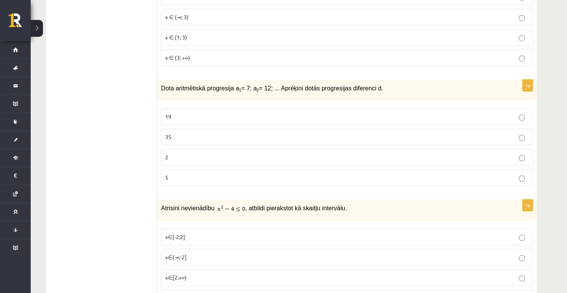
scroll to position [1531, 0]
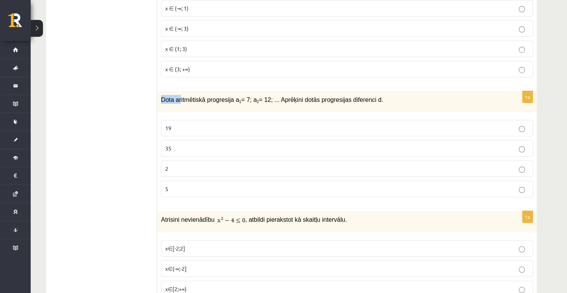
drag, startPoint x: 162, startPoint y: 87, endPoint x: 178, endPoint y: 89, distance: 16.2
click at [178, 97] on span "Dota aritmētiskā progresija a 1 = 7; a 2 = 12; ... Aprēķini dotās progresijas d…" at bounding box center [272, 100] width 222 height 7
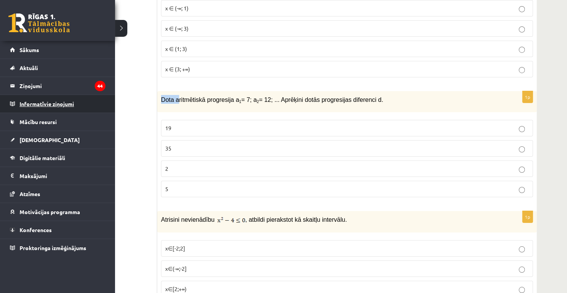
click at [29, 106] on legend "Informatīvie ziņojumi 0" at bounding box center [63, 104] width 86 height 18
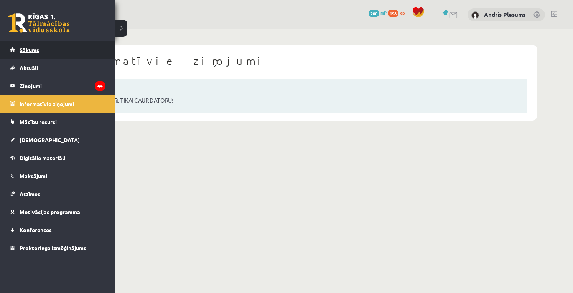
click at [26, 49] on span "Sākums" at bounding box center [30, 49] width 20 height 7
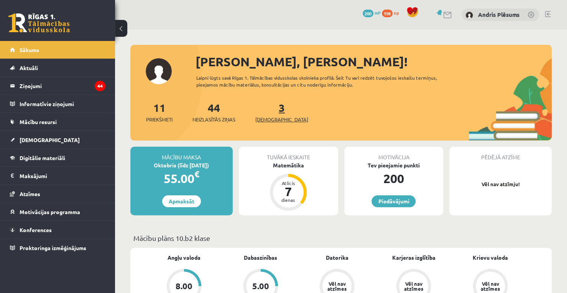
click at [267, 110] on link "3 Ieskaites" at bounding box center [281, 112] width 53 height 23
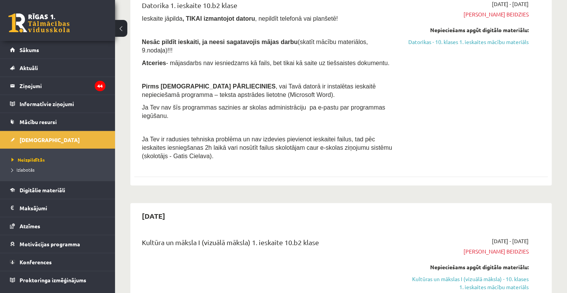
scroll to position [117, 0]
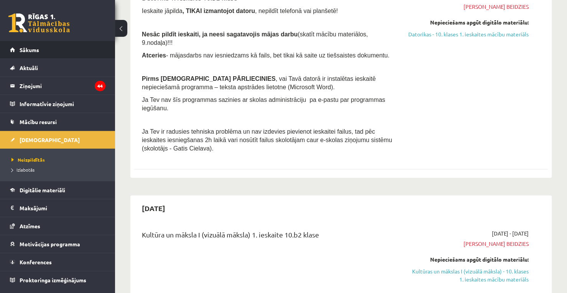
click at [106, 49] on li "Sākums" at bounding box center [57, 50] width 115 height 18
click at [38, 166] on link "Izlabotās" at bounding box center [59, 169] width 96 height 7
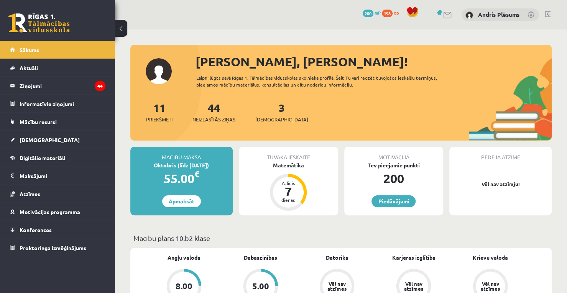
click at [273, 115] on div "3 Ieskaites" at bounding box center [281, 112] width 53 height 24
drag, startPoint x: 273, startPoint y: 115, endPoint x: 272, endPoint y: 110, distance: 5.0
click at [272, 110] on div "3 Ieskaites" at bounding box center [281, 112] width 53 height 24
click at [272, 110] on link "3 Ieskaites" at bounding box center [281, 112] width 53 height 23
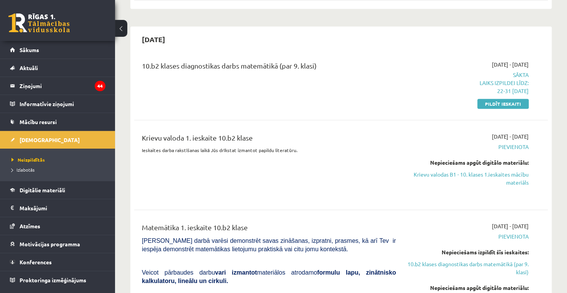
scroll to position [501, 0]
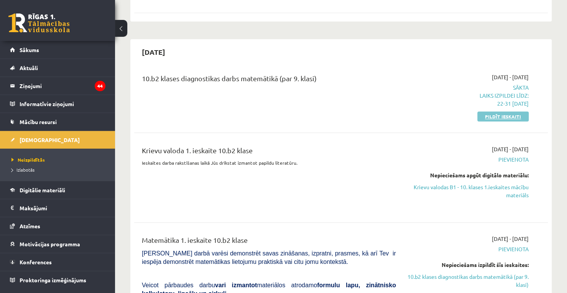
click at [498, 112] on link "Pildīt ieskaiti" at bounding box center [502, 117] width 51 height 10
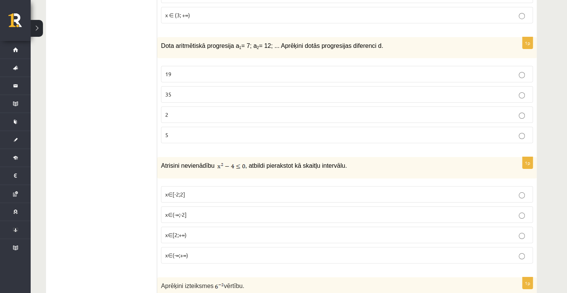
scroll to position [1585, 0]
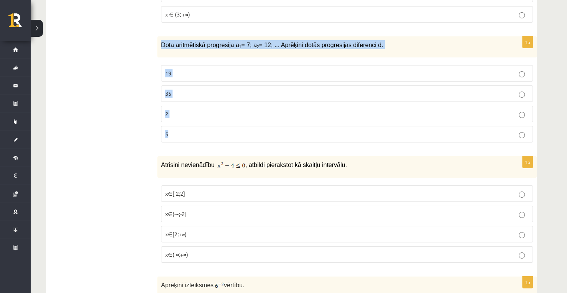
drag, startPoint x: 161, startPoint y: 33, endPoint x: 286, endPoint y: 112, distance: 147.4
click at [286, 112] on div "1p Dota aritmētiskā progresija a 1 = 7; a 2 = 12; ... Aprēķini dotās progresija…" at bounding box center [346, 92] width 379 height 112
copy div "Dota aritmētiskā progresija a 1 = 7; a 2 = 12; ... Aprēķini dotās progresijas d…"
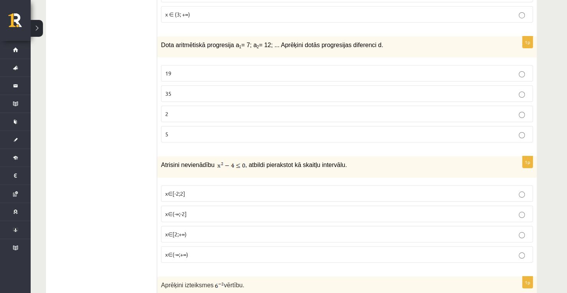
click at [297, 249] on fieldset "x∈[-2;2] x∈(-∞;-2] x∈[2;+∞) x∈(-∞;+∞)" at bounding box center [347, 224] width 372 height 84
click at [353, 127] on label "5" at bounding box center [347, 134] width 372 height 16
click at [185, 210] on span "x∈(-∞;-2]" at bounding box center [175, 213] width 21 height 7
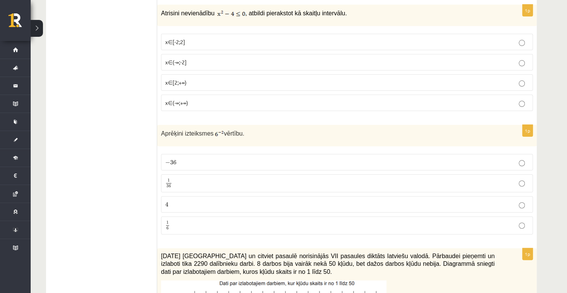
scroll to position [1738, 0]
click at [176, 200] on p "4 4" at bounding box center [346, 204] width 363 height 8
click at [189, 220] on p "1 6 1 6" at bounding box center [346, 225] width 363 height 10
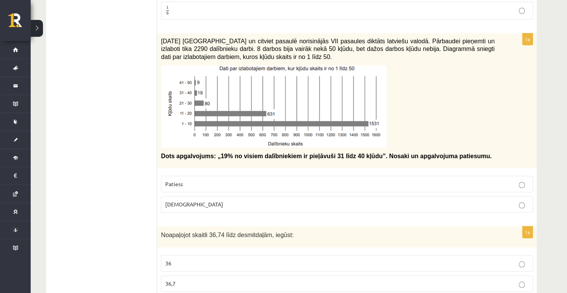
scroll to position [1956, 0]
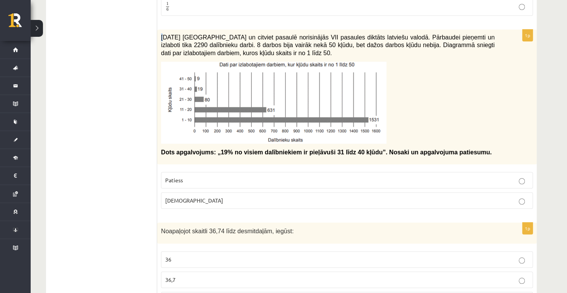
drag, startPoint x: 158, startPoint y: 19, endPoint x: 170, endPoint y: 13, distance: 13.2
click at [170, 30] on div "2021. gada 27. novembrī Latvijā un citviet pasaulē norisinājās VII pasaules dik…" at bounding box center [346, 97] width 379 height 135
click at [143, 18] on ul "Tests Izvērtējums!" at bounding box center [105, 215] width 103 height 4066
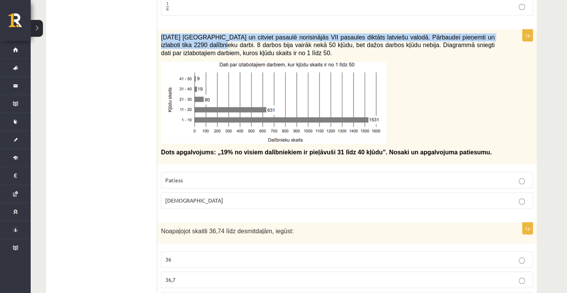
drag, startPoint x: 159, startPoint y: 18, endPoint x: 176, endPoint y: 23, distance: 17.8
click at [176, 30] on div "2021. gada 27. novembrī Latvijā un citviet pasaulē norisinājās VII pasaules dik…" at bounding box center [346, 97] width 379 height 135
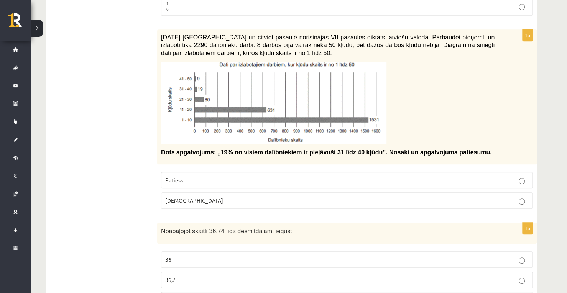
click at [155, 79] on ul "Tests Izvērtējums!" at bounding box center [105, 215] width 103 height 4066
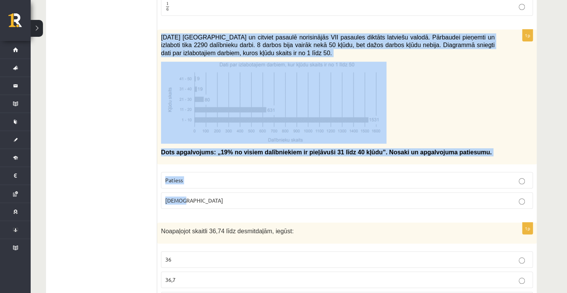
drag, startPoint x: 162, startPoint y: 21, endPoint x: 214, endPoint y: 193, distance: 179.4
click at [214, 193] on div "1p 2021. gada 27. novembrī Latvijā un citviet pasaulē norisinājās VII pasaules …" at bounding box center [346, 123] width 379 height 186
copy div "2021. gada 27. novembrī Latvijā un citviet pasaulē norisinājās VII pasaules dik…"
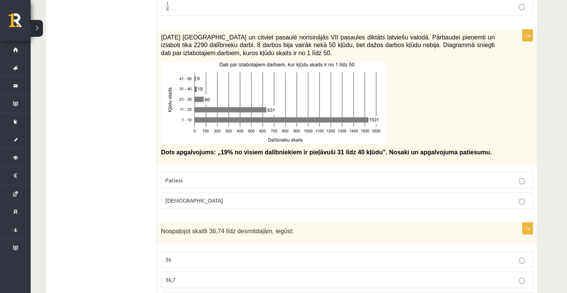
click at [105, 168] on ul "Tests Izvērtējums!" at bounding box center [105, 215] width 103 height 4066
click at [256, 176] on p "Patiess" at bounding box center [346, 180] width 363 height 8
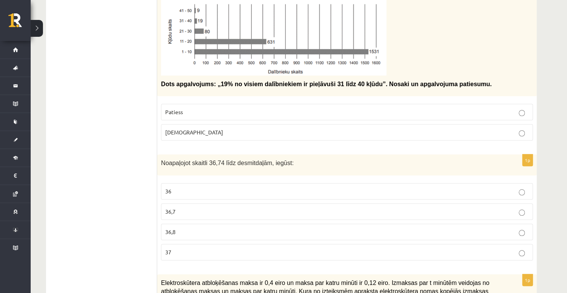
scroll to position [2034, 0]
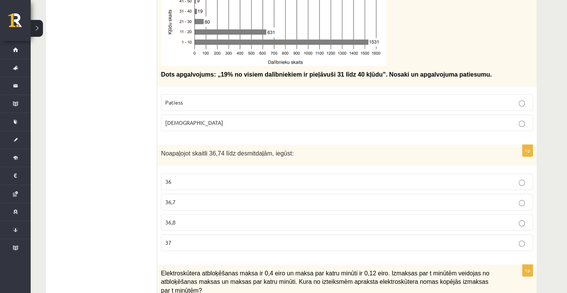
click at [188, 119] on p "Aplams" at bounding box center [346, 123] width 363 height 8
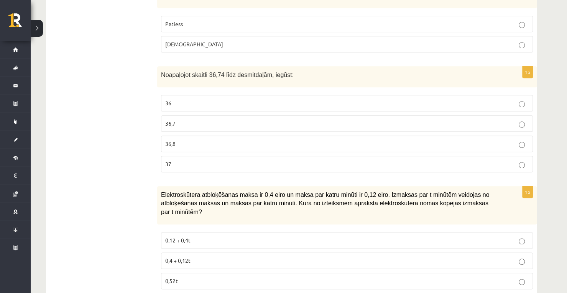
scroll to position [2113, 0]
click at [226, 160] on p "37" at bounding box center [346, 164] width 363 height 8
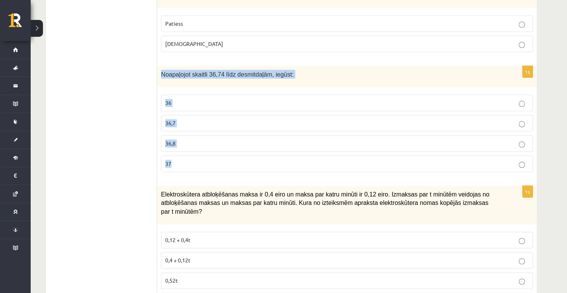
drag, startPoint x: 162, startPoint y: 59, endPoint x: 220, endPoint y: 144, distance: 103.2
click at [220, 144] on div "1p Noapaļojot skaitli 36,74 līdz desmitdaļām, iegūst: 36 36,7 36,8 37" at bounding box center [346, 122] width 379 height 112
copy div "Noapaļojot skaitli 36,74 līdz desmitdaļām, iegūst: 36 36,7 36,8 37"
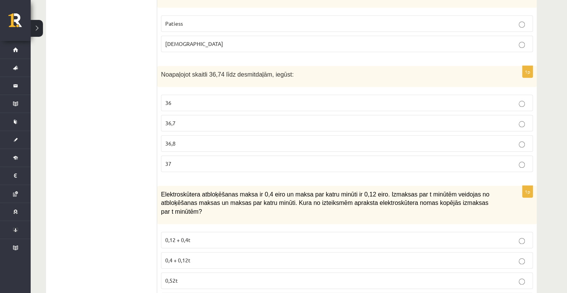
click at [244, 277] on p "0,52t" at bounding box center [346, 281] width 363 height 8
click at [238, 277] on p "0,52t" at bounding box center [346, 281] width 363 height 8
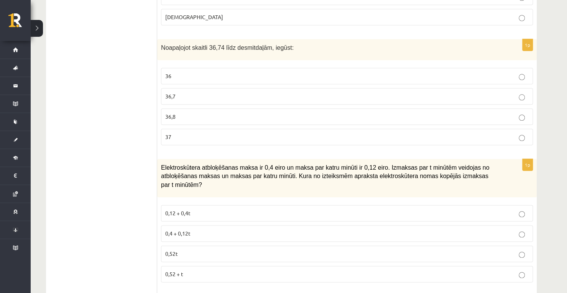
scroll to position [2141, 0]
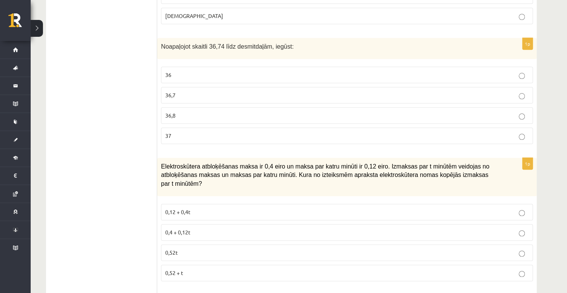
click at [222, 87] on label "36,7" at bounding box center [347, 95] width 372 height 16
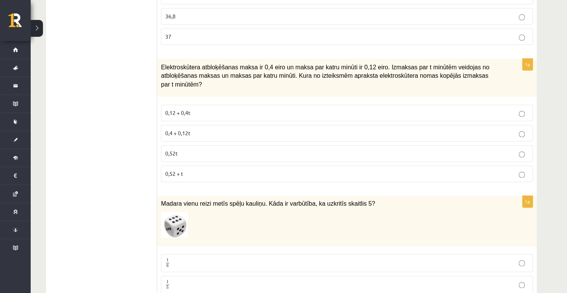
scroll to position [2240, 0]
click at [247, 32] on p "37" at bounding box center [346, 36] width 363 height 8
click at [172, 104] on label "0,12 + 0,4t" at bounding box center [347, 112] width 372 height 16
click at [173, 145] on label "0,52t" at bounding box center [347, 153] width 372 height 16
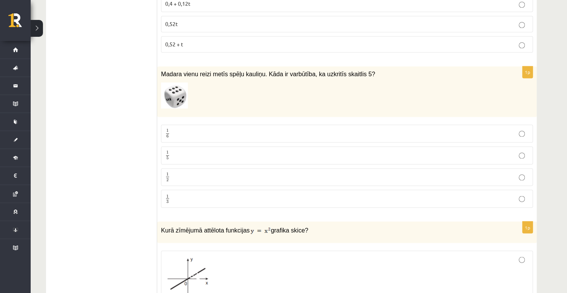
scroll to position [2371, 0]
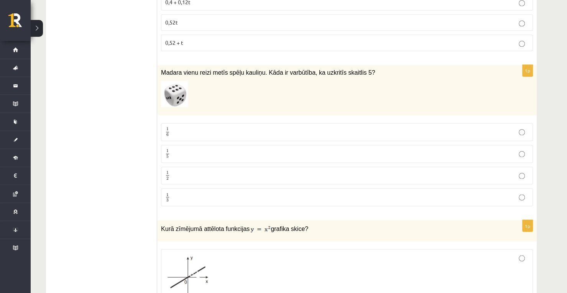
click at [170, 149] on p "1 5 1 5" at bounding box center [346, 154] width 363 height 10
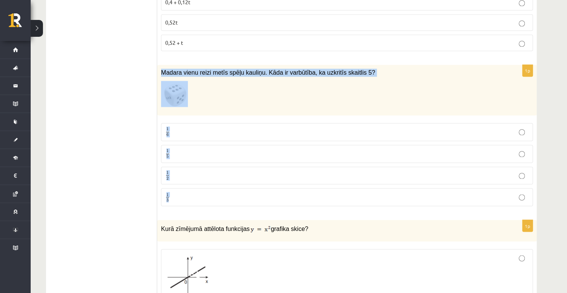
drag, startPoint x: 161, startPoint y: 44, endPoint x: 244, endPoint y: 174, distance: 154.4
click at [244, 174] on div "1p Madara vienu reizi metīs spēļu kauliņu. Kāda ir varbūtība, ka uzkritīs skait…" at bounding box center [346, 139] width 379 height 148
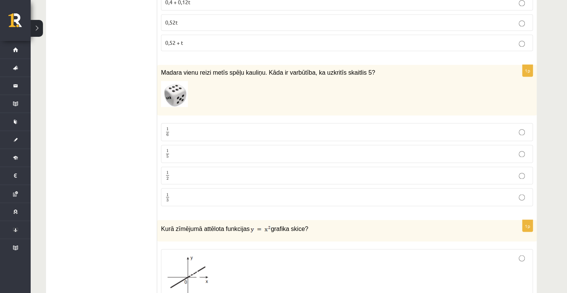
click at [286, 253] on div at bounding box center [346, 276] width 363 height 47
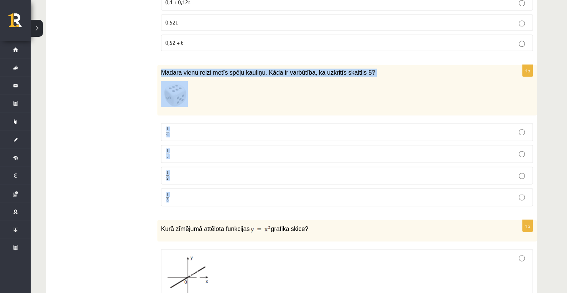
drag, startPoint x: 161, startPoint y: 41, endPoint x: 228, endPoint y: 168, distance: 143.0
click at [228, 168] on div "1p Madara vienu reizi metīs spēļu kauliņu. Kāda ir varbūtība, ka uzkritīs skait…" at bounding box center [346, 139] width 379 height 148
copy div "Madara vienu reizi metīs spēļu kauliņu. Kāda ir varbūtība, ka uzkritīs skaitlis…"
click at [226, 127] on p "1 6 1 6" at bounding box center [346, 132] width 363 height 10
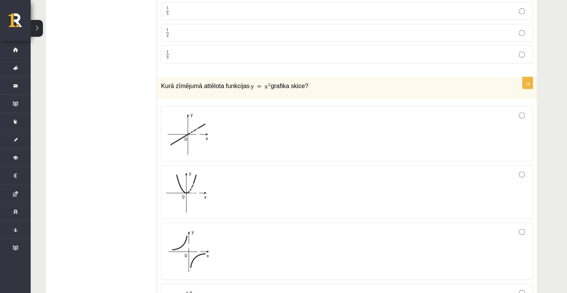
scroll to position [2515, 0]
click at [184, 171] on img at bounding box center [186, 191] width 43 height 41
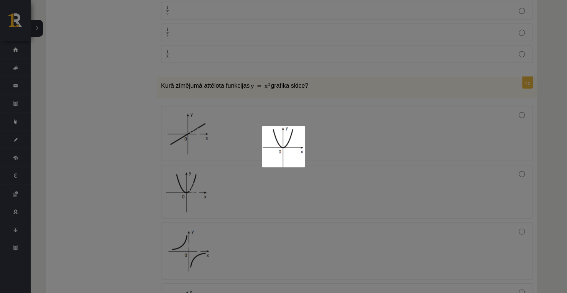
click at [204, 235] on div at bounding box center [283, 146] width 567 height 293
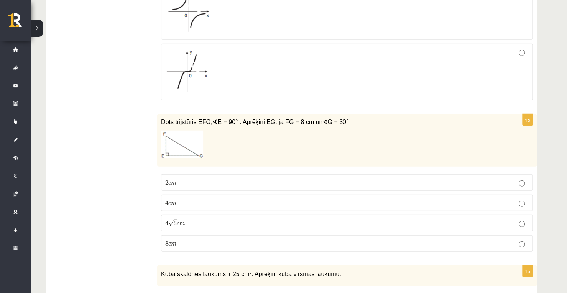
scroll to position [2754, 0]
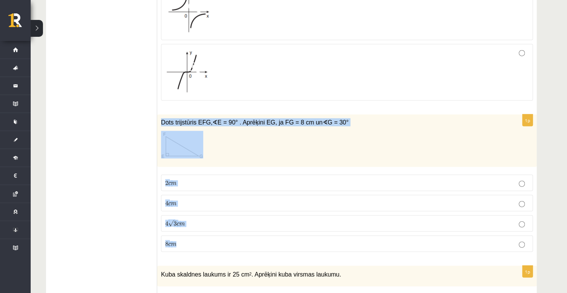
drag, startPoint x: 161, startPoint y: 92, endPoint x: 216, endPoint y: 214, distance: 134.0
click at [216, 214] on div "1p Dots trijstūris EFG, ∢ E = 90° . Aprēķini EG, ja FG = 8 cm un ∢ G = 30° 2 c …" at bounding box center [346, 187] width 379 height 144
copy div "Dots trijstūris EFG, ∢ E = 90° . Aprēķini EG, ja FG = 8 cm un ∢ G = 30° 2 c m 2…"
click at [239, 199] on p "4 c m 4 c m" at bounding box center [346, 203] width 363 height 8
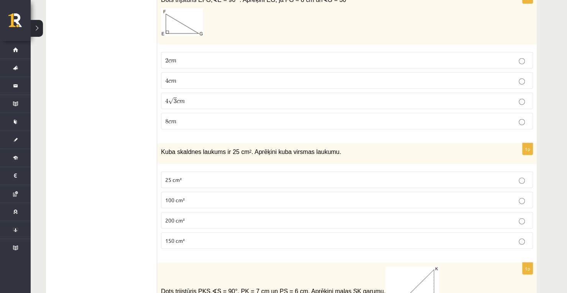
scroll to position [2878, 0]
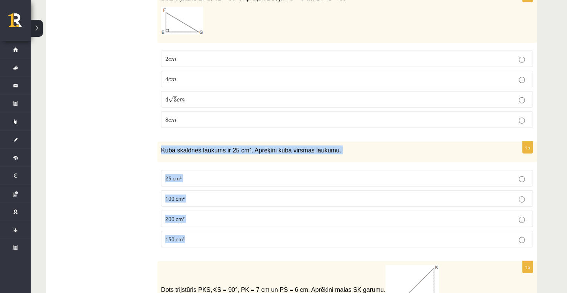
drag, startPoint x: 161, startPoint y: 118, endPoint x: 188, endPoint y: 200, distance: 86.4
click at [188, 200] on div "1p Kuba skaldnes laukums ir 25 cm 2 . Aprēķini kuba virsmas laukumu. 25 cm² 100…" at bounding box center [346, 198] width 379 height 112
copy div "Kuba skaldnes laukums ir 25 cm 2 . Aprēķini kuba virsmas laukumu. 25 cm² 100 cm…"
click at [204, 235] on p "150 cm²" at bounding box center [346, 239] width 363 height 8
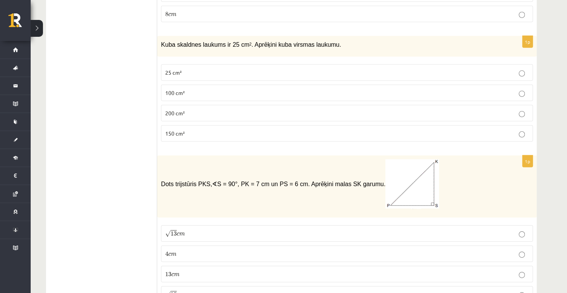
scroll to position [3019, 0]
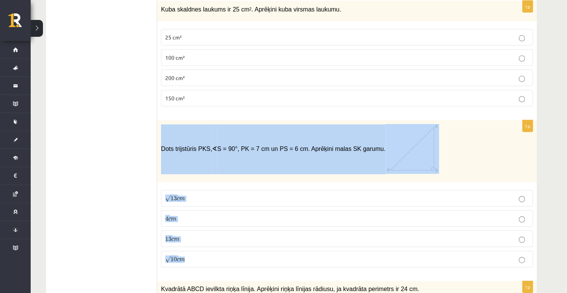
drag, startPoint x: 161, startPoint y: 116, endPoint x: 281, endPoint y: 232, distance: 166.2
click at [281, 232] on div "1p Dots trijstūris PKS, ∢ S = 90°, PK = 7 cm un PS = 6 cm. Aprēķini malas SK ga…" at bounding box center [346, 196] width 379 height 153
copy div "Dots trijstūris PKS, ∢ S = 90°, PK = 7 cm un PS = 6 cm. Aprēķini malas SK garum…"
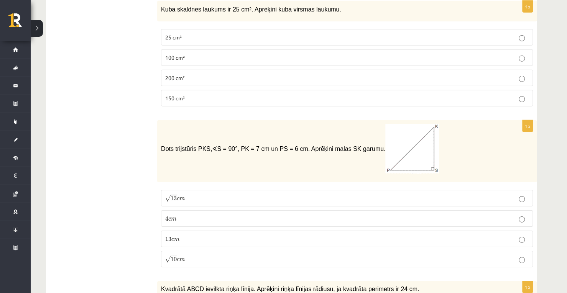
click at [294, 286] on span "Kvadrātā ABCD ievilkta riņķa līnija. Aprēķini riņķa līnijas rādiusu, ja kvadrāt…" at bounding box center [290, 289] width 258 height 7
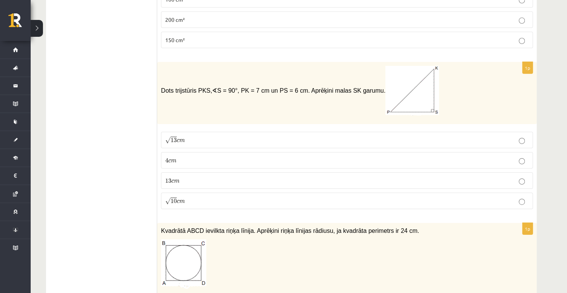
scroll to position [3048, 0]
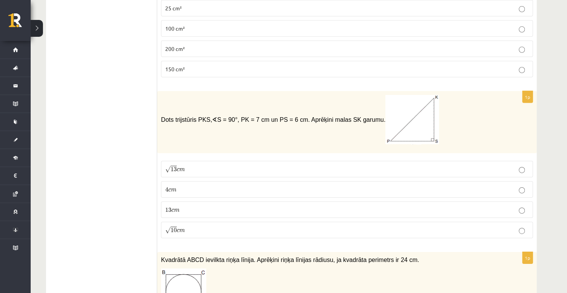
click at [207, 165] on p "√ 13 c m 13 c m" at bounding box center [346, 169] width 363 height 8
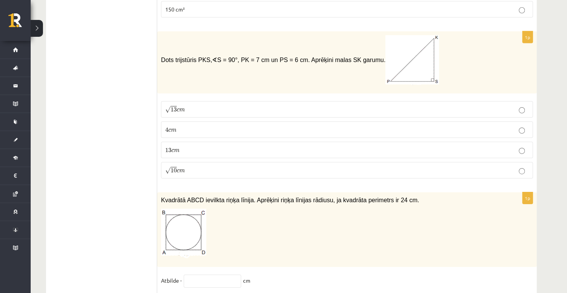
scroll to position [3108, 0]
click at [180, 142] on label "13 c m 13 c m" at bounding box center [347, 150] width 372 height 16
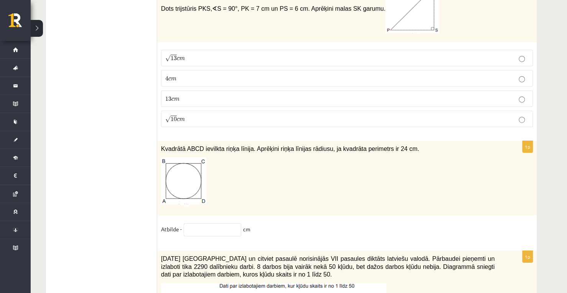
scroll to position [3177, 0]
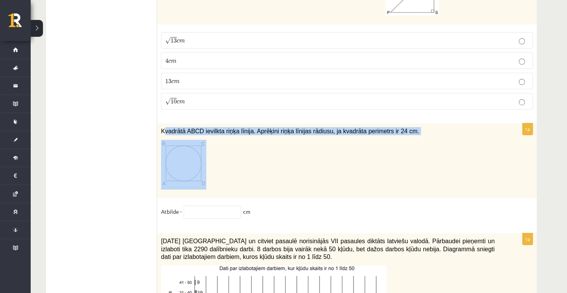
drag, startPoint x: 163, startPoint y: 98, endPoint x: 265, endPoint y: 126, distance: 106.6
click at [265, 126] on div "Kvadrātā ABCD ievilkta riņķa līnija. Aprēķini riņķa līnijas rādiusu, ja kvadrāt…" at bounding box center [346, 160] width 379 height 75
copy div "vadrātā ABCD ievilkta riņķa līnija. Aprēķini riņķa līnijas rādiusu, ja kvadrāta…"
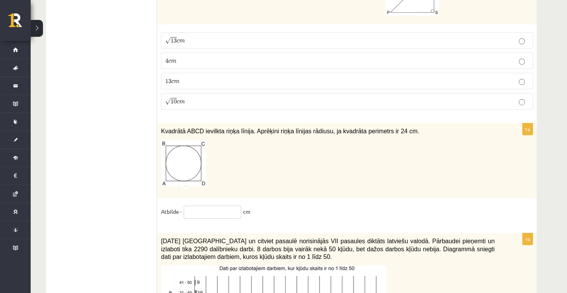
click at [192, 206] on input "text" at bounding box center [212, 212] width 57 height 13
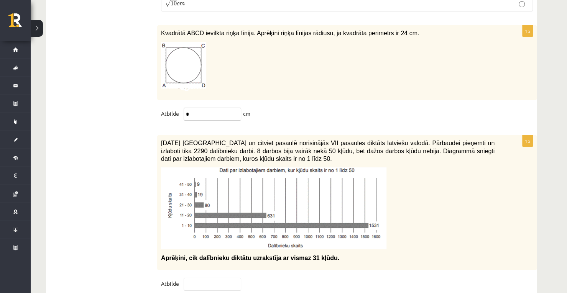
scroll to position [3280, 0]
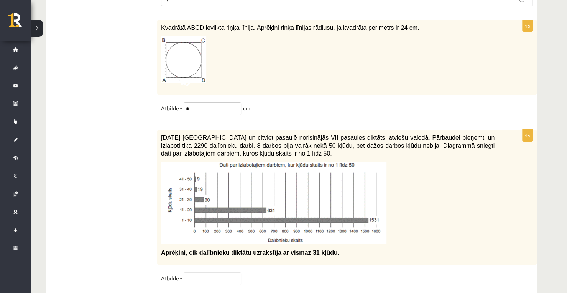
type input "*"
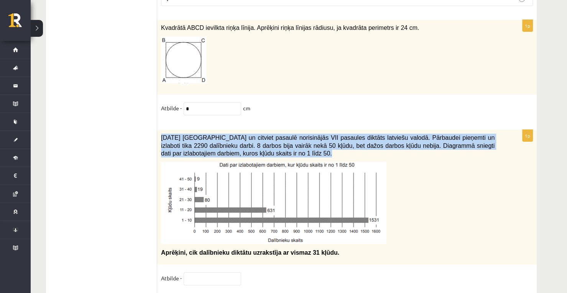
drag, startPoint x: 162, startPoint y: 104, endPoint x: 230, endPoint y: 125, distance: 71.2
click at [230, 130] on div "2021. gada 27. novembrī Latvijā un citviet pasaulē norisinājās VII pasaules dik…" at bounding box center [346, 197] width 379 height 135
copy div "2021. gada 27. novembrī Latvijā un citviet pasaulē norisinājās VII pasaules dik…"
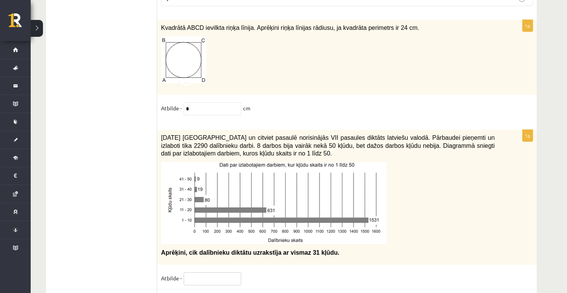
click at [218, 273] on input "text" at bounding box center [212, 279] width 57 height 13
paste input "**********"
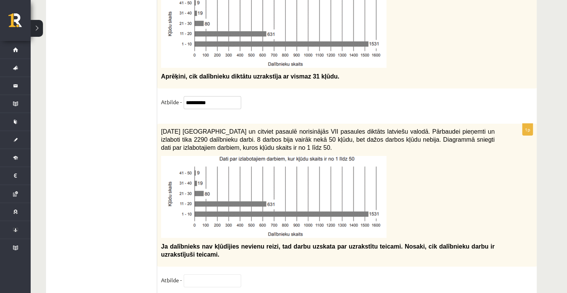
scroll to position [3487, 0]
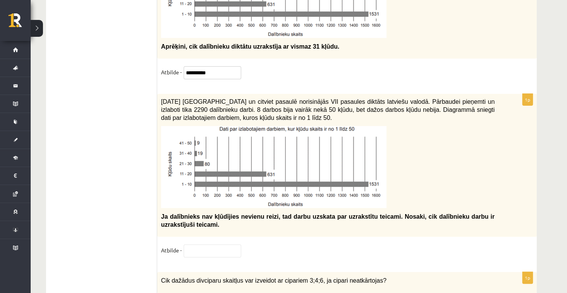
type input "**********"
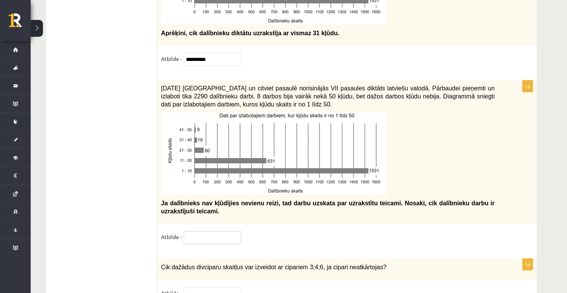
click at [214, 231] on input "text" at bounding box center [212, 237] width 57 height 13
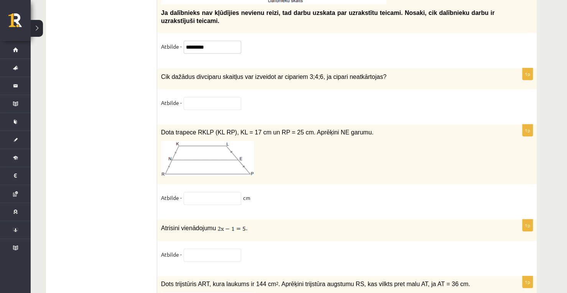
scroll to position [3691, 0]
type input "*********"
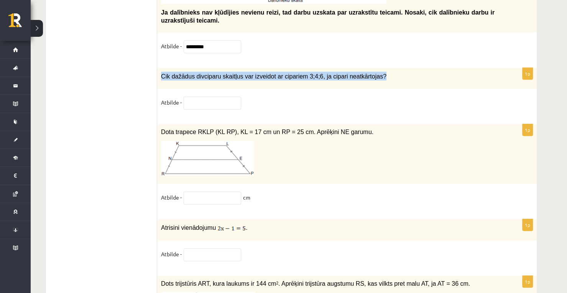
drag, startPoint x: 161, startPoint y: 43, endPoint x: 369, endPoint y: 46, distance: 207.4
click at [369, 72] on p "Cik dažādus divciparu skaitļus var izveidot ar cipariem 3;4;6, ja cipari neatkā…" at bounding box center [327, 76] width 333 height 9
copy span "Cik dažādus divciparu skaitļus var izveidot ar cipariem 3;4;6, ja cipari neatkā…"
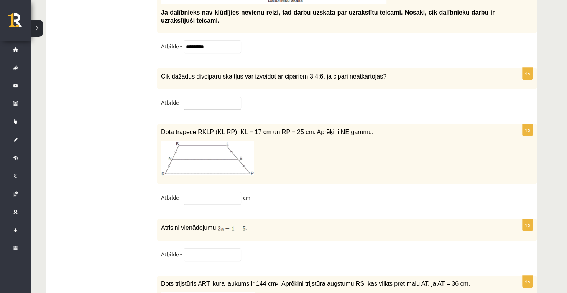
click at [222, 97] on input "text" at bounding box center [212, 103] width 57 height 13
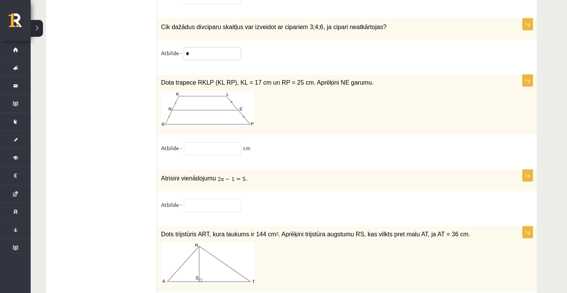
scroll to position [3741, 0]
type input "*"
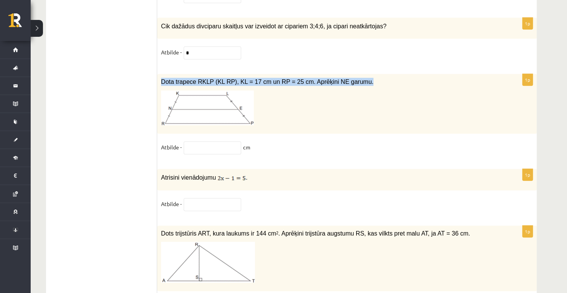
drag, startPoint x: 161, startPoint y: 50, endPoint x: 353, endPoint y: 52, distance: 191.3
click at [353, 78] on p "Dota trapece RKLP (KL RP), KL = 17 cm un RP = 25 cm. Aprēķini NE garumu." at bounding box center [327, 82] width 333 height 8
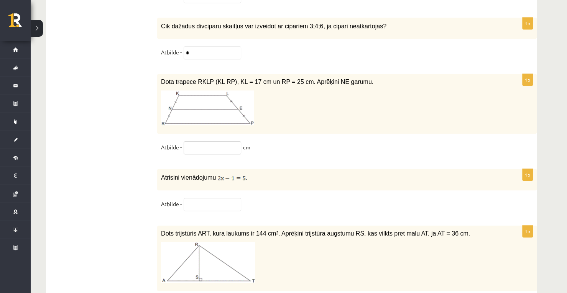
click at [208, 141] on input "text" at bounding box center [212, 147] width 57 height 13
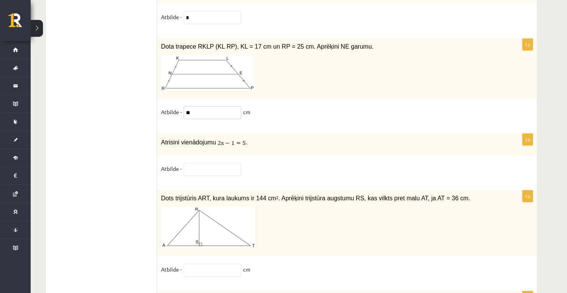
scroll to position [3785, 0]
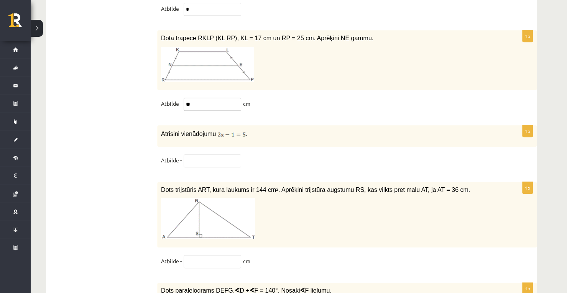
type input "**"
drag, startPoint x: 161, startPoint y: 105, endPoint x: 263, endPoint y: 96, distance: 102.3
click at [263, 125] on div "Atrisini vienādojumu ." at bounding box center [346, 135] width 379 height 21
click at [208, 154] on input "text" at bounding box center [212, 160] width 57 height 13
type input "*"
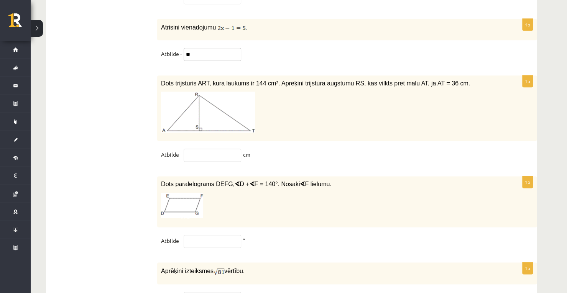
scroll to position [3898, 0]
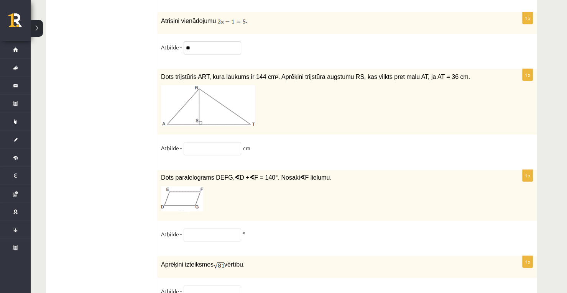
type input "**"
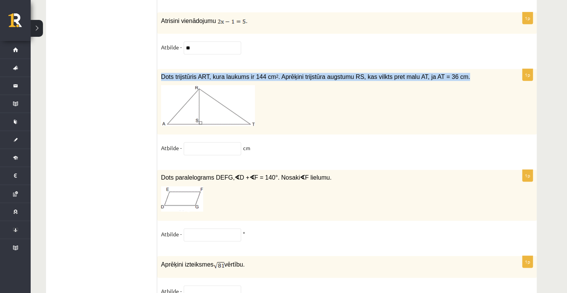
drag, startPoint x: 161, startPoint y: 46, endPoint x: 455, endPoint y: 41, distance: 293.7
click at [455, 69] on div "Dots trijstūris ART, kura laukums ir 144 cm 2 . Aprēķini trijstūra augstumu RS,…" at bounding box center [346, 102] width 379 height 66
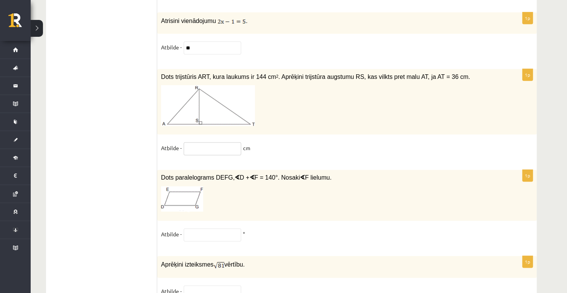
click at [211, 142] on input "text" at bounding box center [212, 148] width 57 height 13
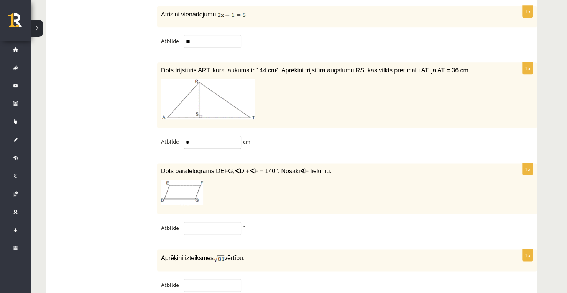
type input "*"
drag, startPoint x: 161, startPoint y: 141, endPoint x: 326, endPoint y: 139, distance: 164.8
click at [326, 167] on p "Dots paralelograms DEFG, ∢ D + ∢ F = 140°. Nosaki ∢ F lielumu." at bounding box center [327, 171] width 333 height 8
click at [229, 222] on input "text" at bounding box center [212, 228] width 57 height 13
paste input "**********"
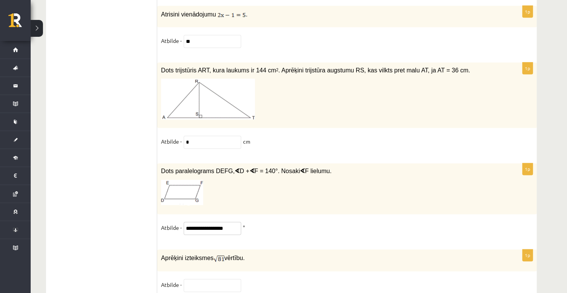
type input "**********"
drag, startPoint x: 160, startPoint y: 228, endPoint x: 221, endPoint y: 228, distance: 60.6
click at [221, 250] on div "Aprēķini izteiksmes vērtību." at bounding box center [346, 261] width 379 height 22
drag, startPoint x: 159, startPoint y: 228, endPoint x: 255, endPoint y: 237, distance: 96.7
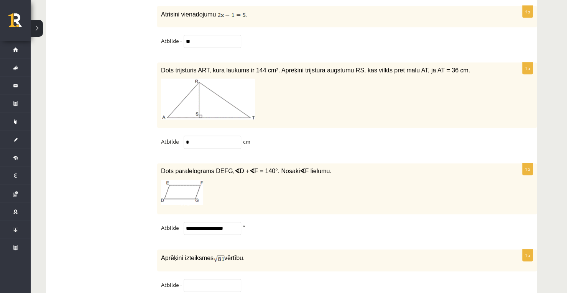
click at [255, 250] on div "Aprēķini izteiksmes vērtību." at bounding box center [346, 261] width 379 height 22
click at [279, 279] on fieldset "Atbilde -" at bounding box center [347, 287] width 372 height 16
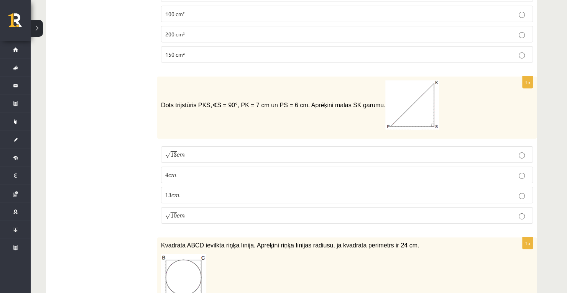
scroll to position [3063, 0]
drag, startPoint x: 165, startPoint y: 121, endPoint x: 169, endPoint y: 122, distance: 4.7
click at [169, 146] on label "√ 13 c m 13 c m" at bounding box center [347, 154] width 372 height 16
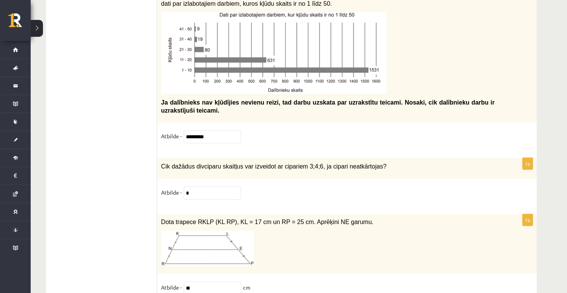
scroll to position [3904, 0]
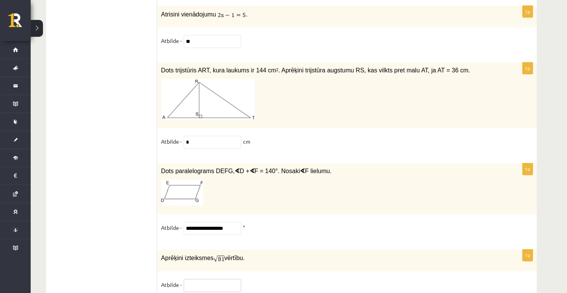
click at [225, 279] on input "text" at bounding box center [212, 285] width 57 height 13
drag, startPoint x: 161, startPoint y: 227, endPoint x: 214, endPoint y: 223, distance: 53.1
click at [214, 250] on div "Aprēķini izteiksmes vērtību." at bounding box center [346, 261] width 379 height 22
click at [199, 279] on input "text" at bounding box center [212, 285] width 57 height 13
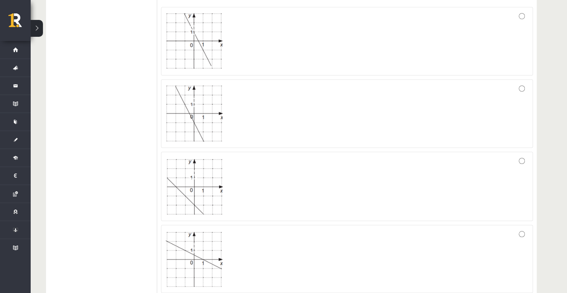
scroll to position [0, 0]
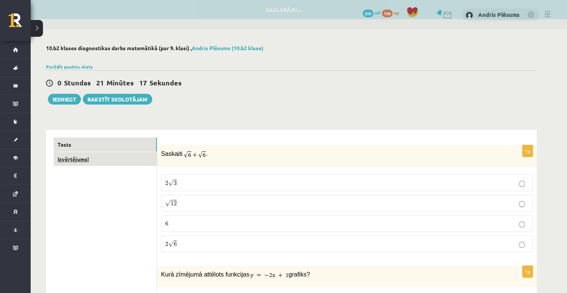
type input "*"
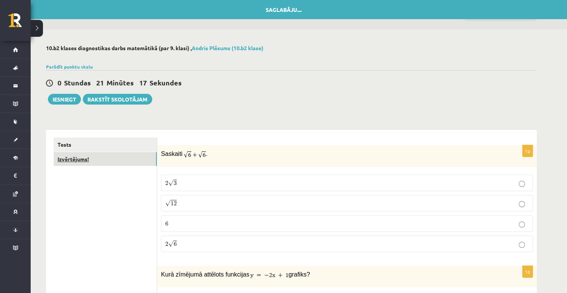
click at [119, 154] on link "Izvērtējums!" at bounding box center [105, 159] width 103 height 14
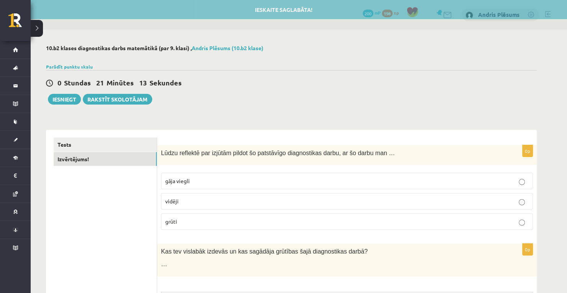
click at [206, 220] on p "grūti" at bounding box center [346, 222] width 363 height 8
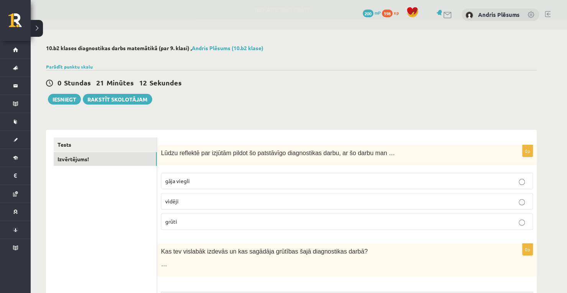
click at [203, 197] on p "vidēji" at bounding box center [346, 201] width 363 height 8
click at [64, 101] on button "Iesniegt" at bounding box center [64, 99] width 33 height 11
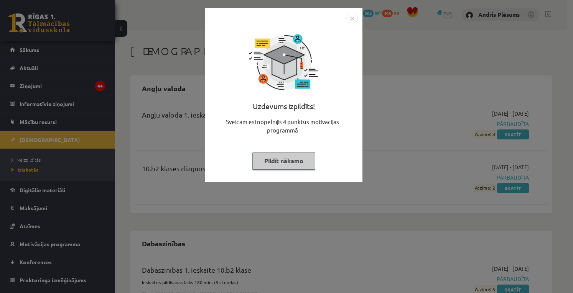
click at [297, 164] on button "Pildīt nākamo" at bounding box center [283, 161] width 63 height 18
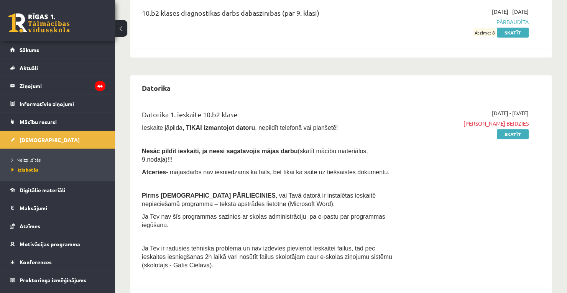
scroll to position [352, 0]
